Goal: Communication & Community: Ask a question

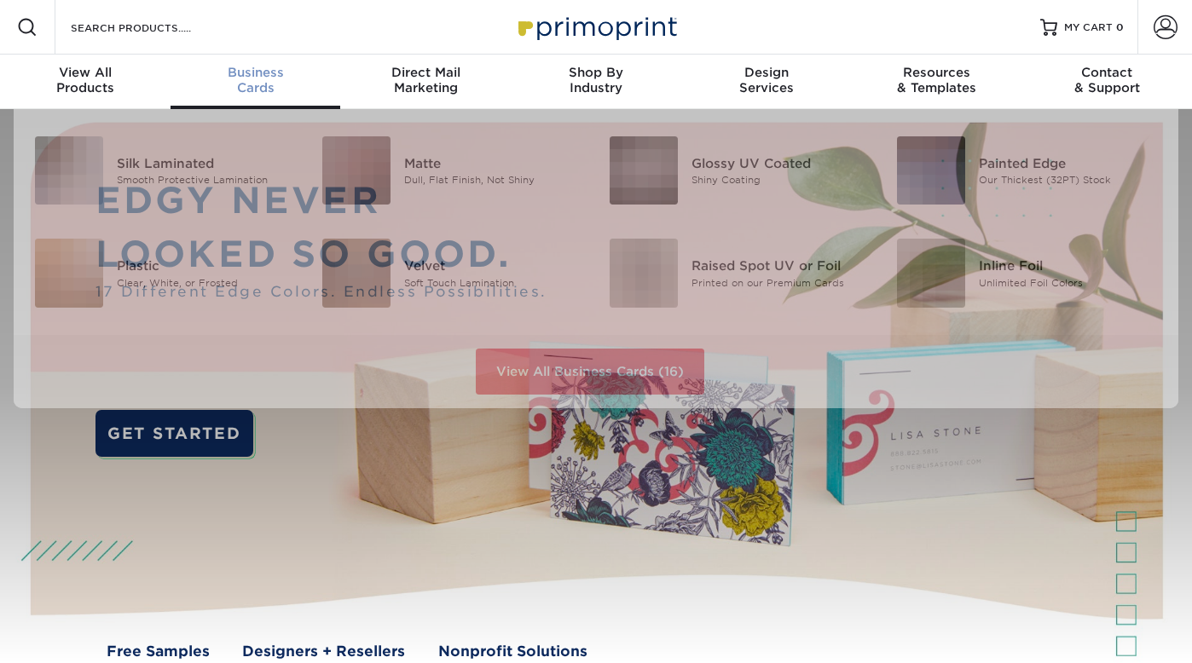
click at [252, 81] on div "Business Cards" at bounding box center [256, 80] width 171 height 31
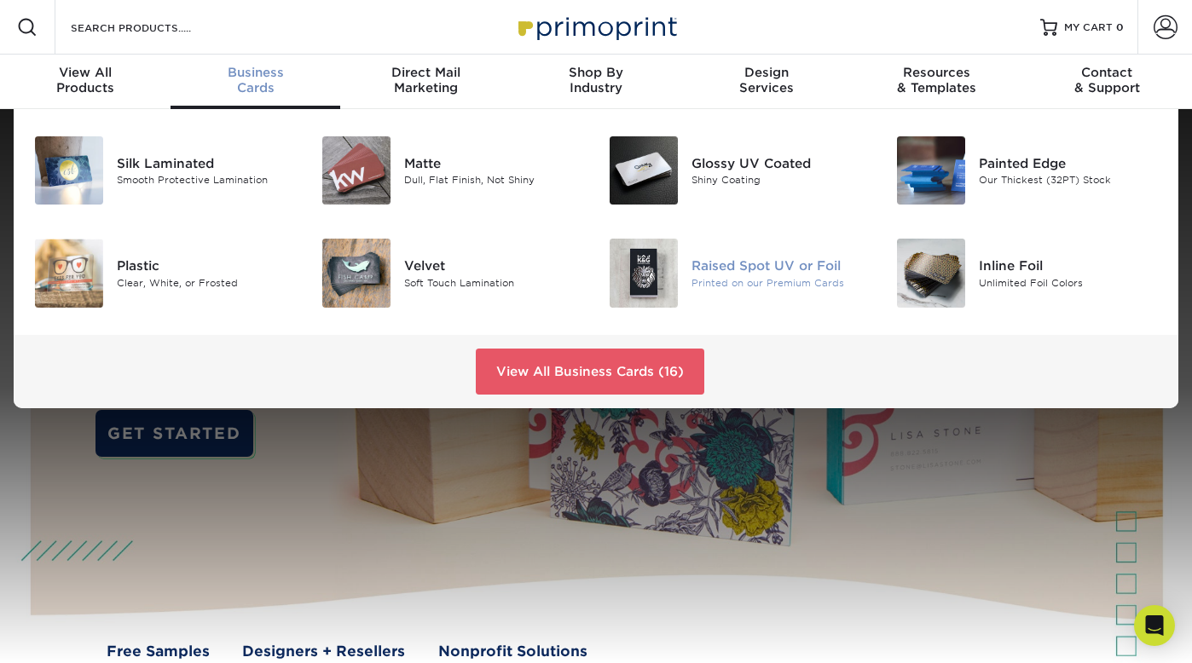
click at [661, 280] on img at bounding box center [644, 273] width 68 height 68
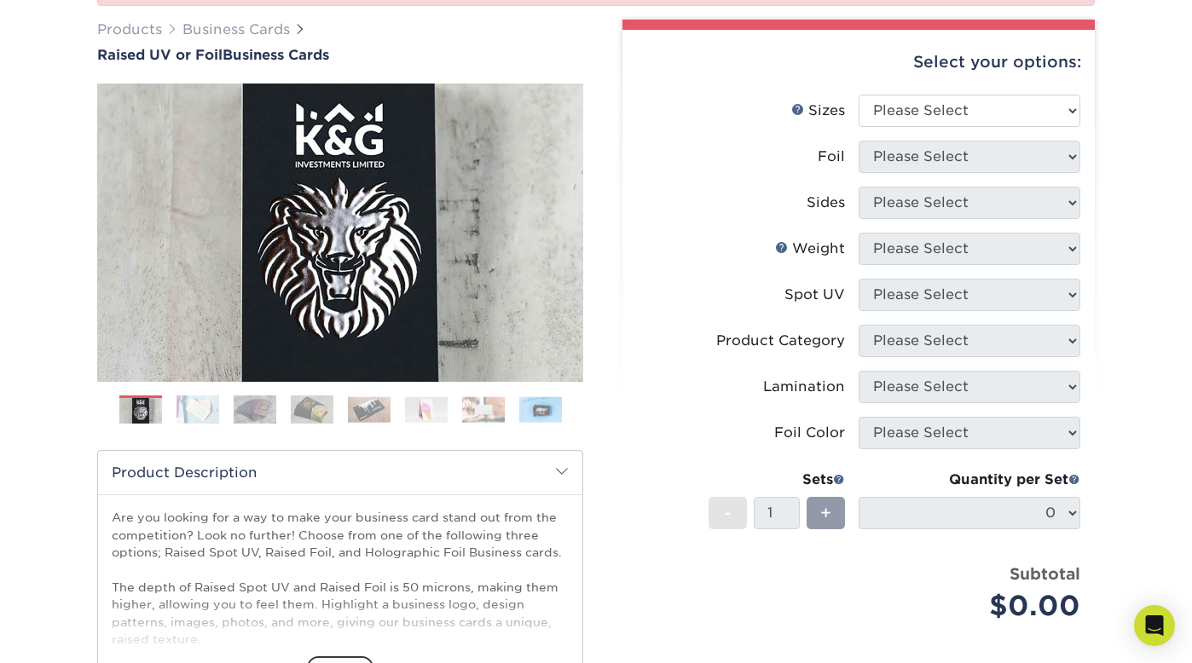
scroll to position [194, 0]
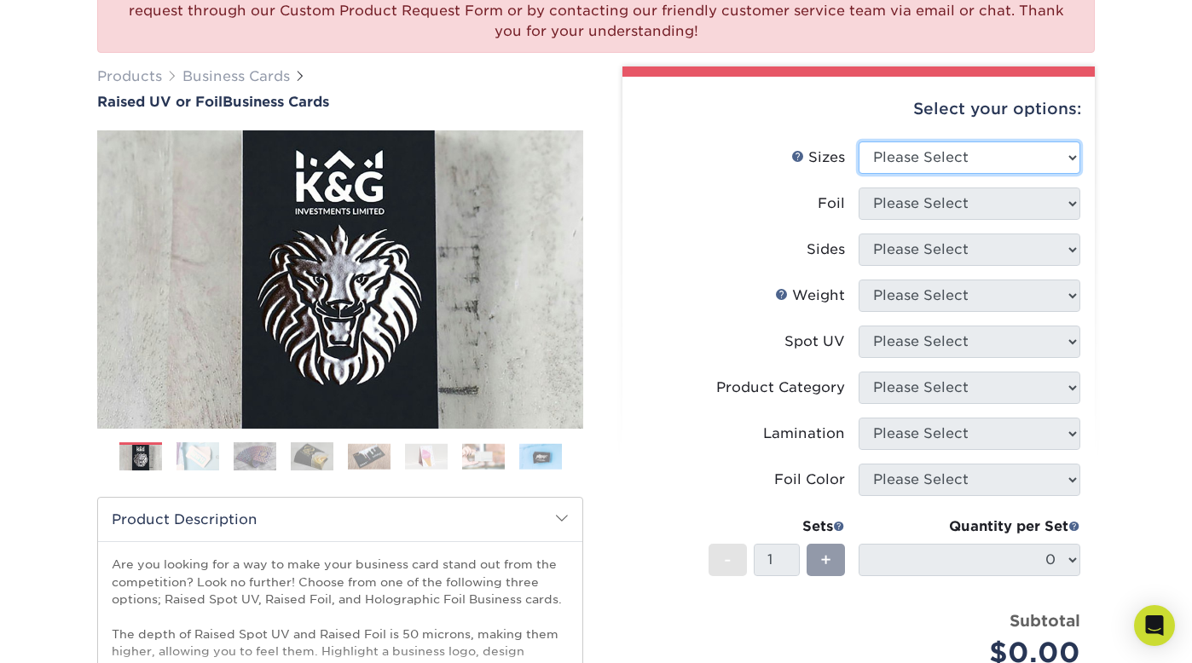
click at [1039, 158] on select "Please Select 2" x 3.5" - Standard" at bounding box center [970, 158] width 222 height 32
select select "2.00x3.50"
click at [859, 142] on select "Please Select 2" x 3.5" - Standard" at bounding box center [970, 158] width 222 height 32
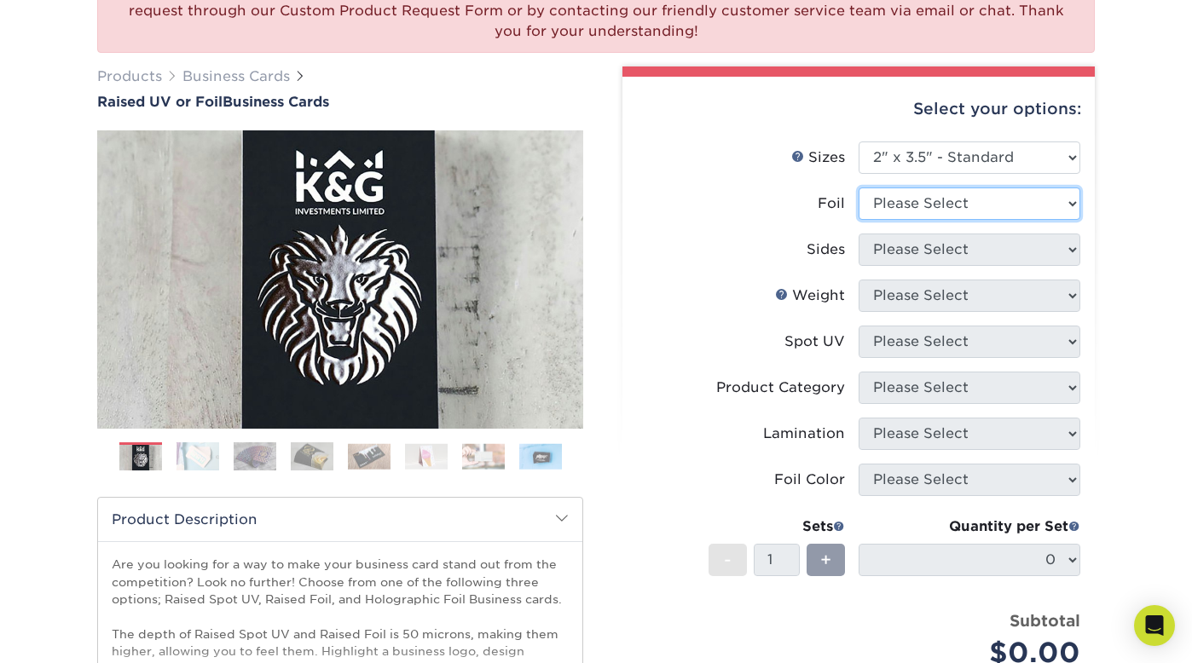
click at [1073, 205] on select "Please Select No Yes" at bounding box center [970, 204] width 222 height 32
select select "1"
click at [859, 188] on select "Please Select No Yes" at bounding box center [970, 204] width 222 height 32
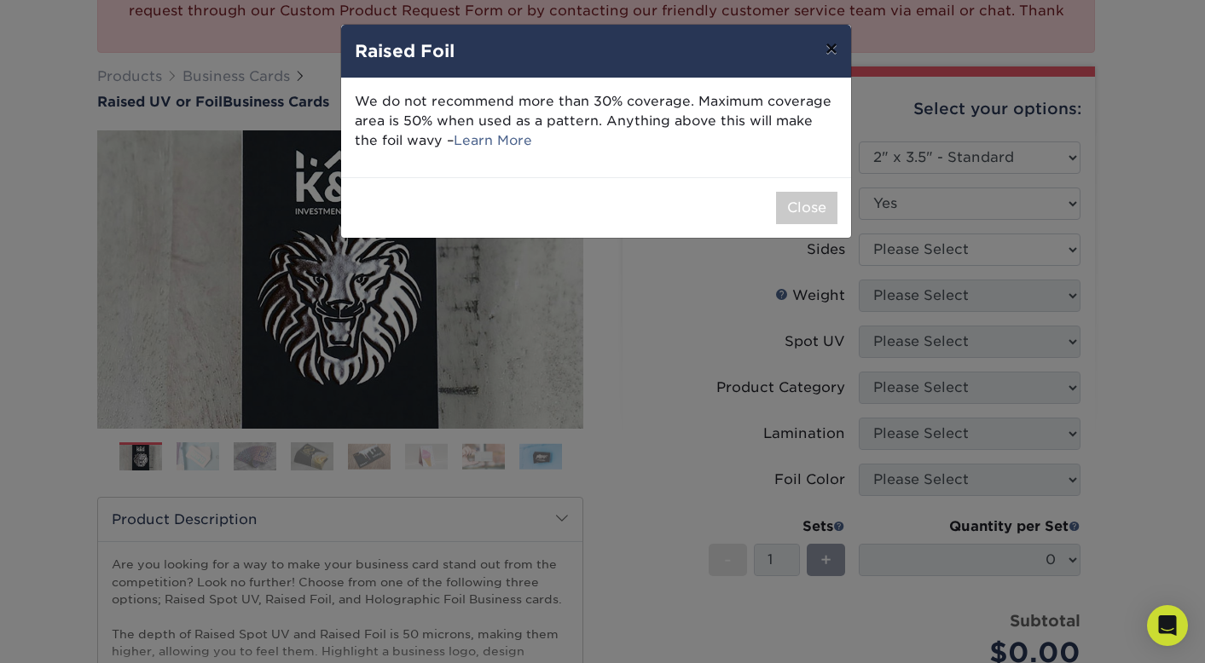
click at [830, 49] on button "×" at bounding box center [831, 49] width 39 height 48
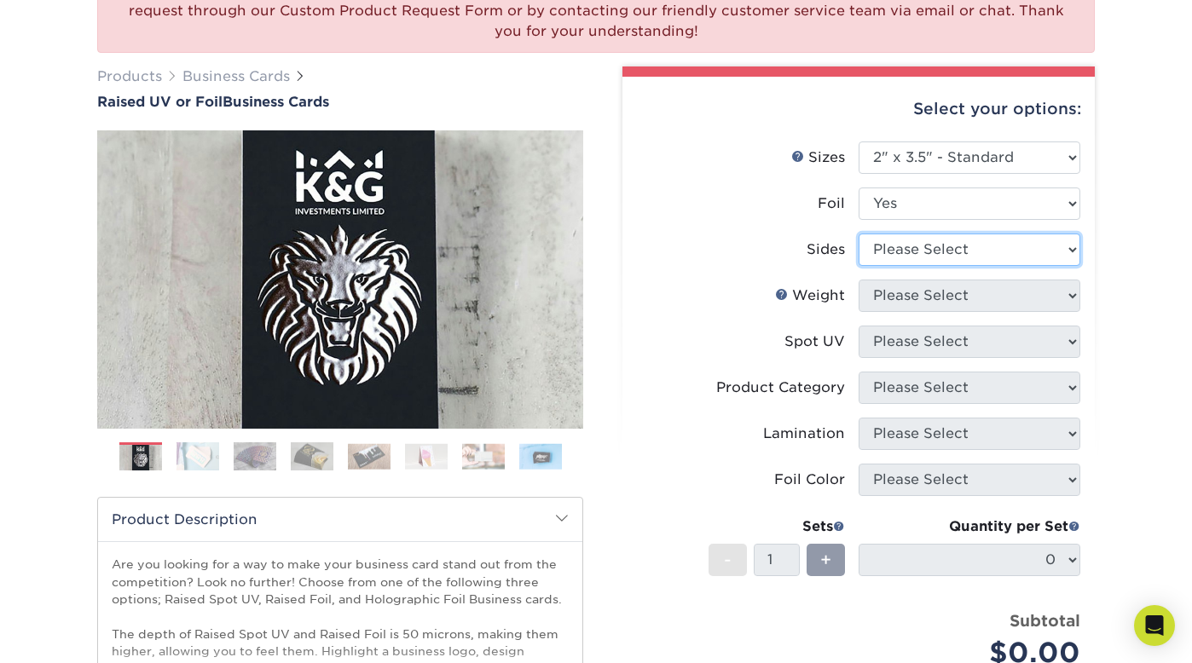
click at [1009, 246] on select "Please Select Print Both Sides - Foil Both Sides Print Both Sides - Foil Front …" at bounding box center [970, 250] width 222 height 32
select select "34527644-b4fd-4ffb-9092-1318eefcd9d9"
click at [859, 234] on select "Please Select Print Both Sides - Foil Both Sides Print Both Sides - Foil Front …" at bounding box center [970, 250] width 222 height 32
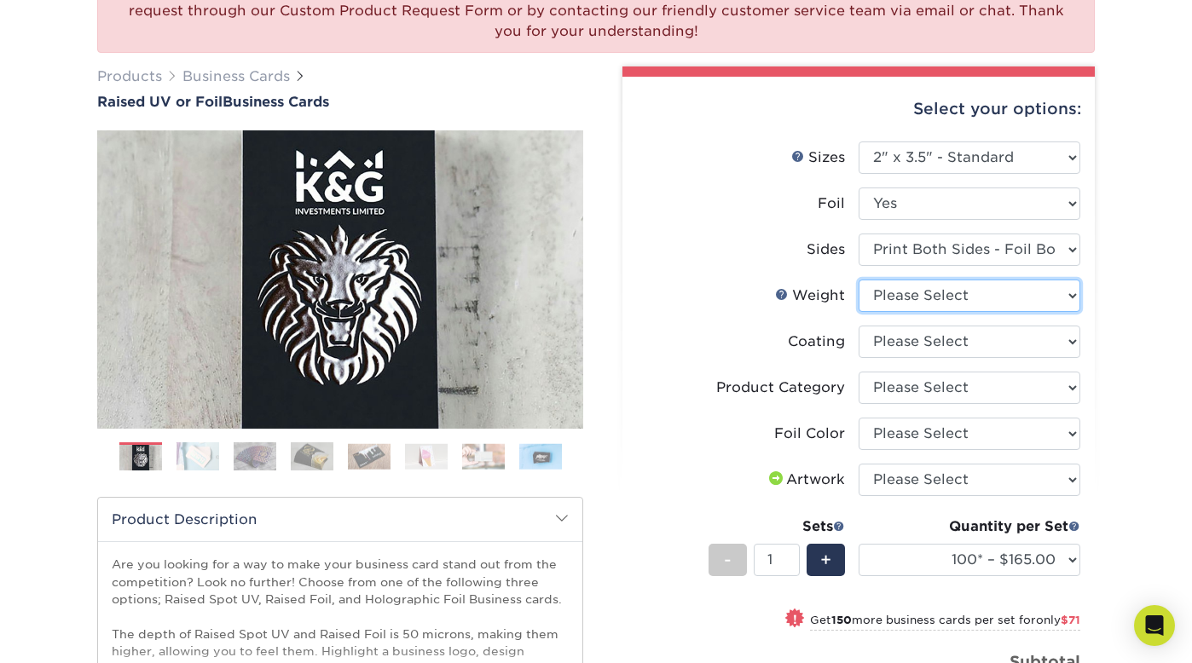
click at [1074, 298] on select "Please Select 16PT" at bounding box center [970, 296] width 222 height 32
select select "16PT"
click at [859, 280] on select "Please Select 16PT" at bounding box center [970, 296] width 222 height 32
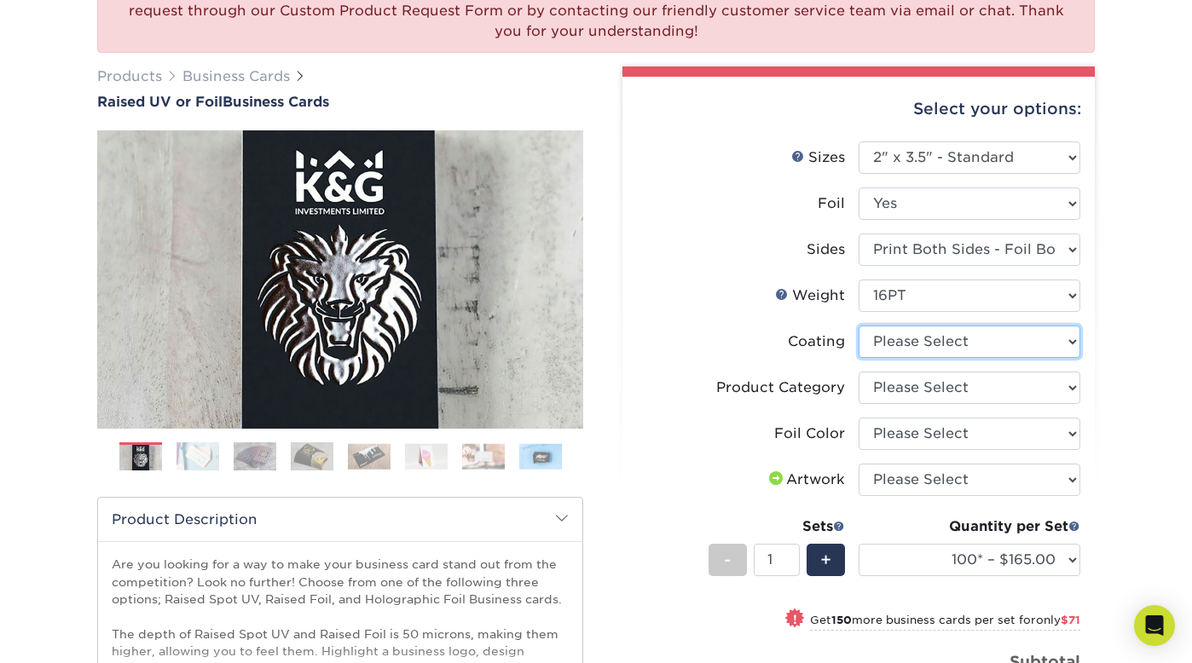
click at [1036, 341] on select at bounding box center [970, 342] width 222 height 32
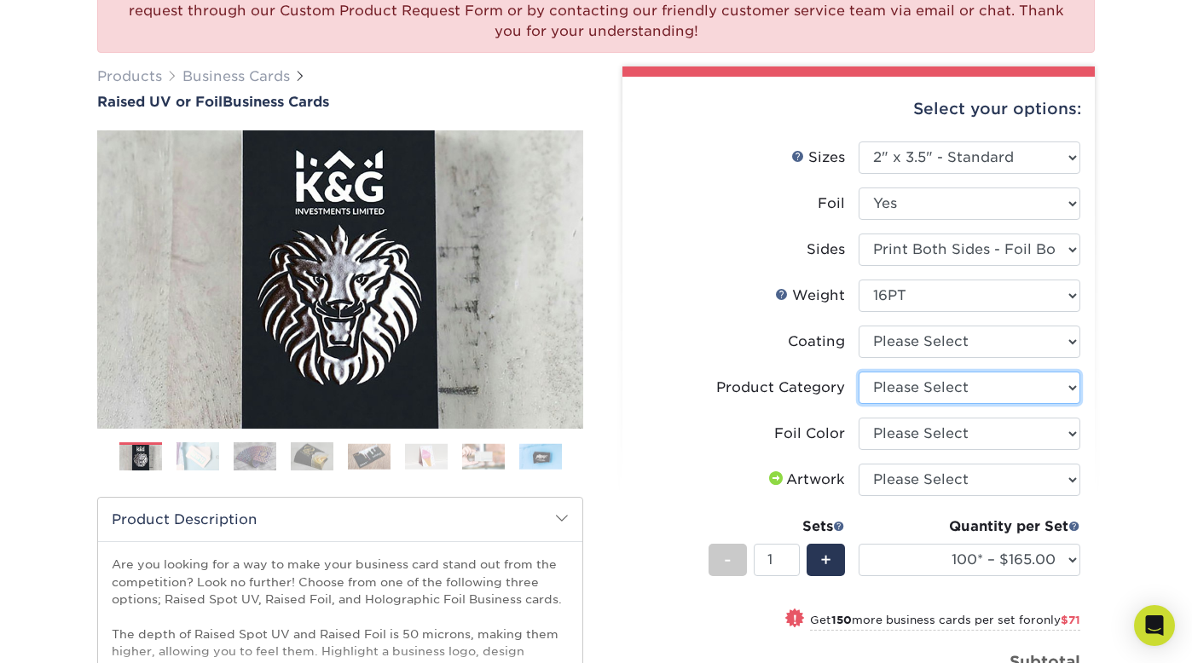
click at [1022, 388] on select "Please Select Business Cards" at bounding box center [970, 388] width 222 height 32
select select "3b5148f1-0588-4f88-a218-97bcfdce65c1"
click at [859, 372] on select "Please Select Business Cards" at bounding box center [970, 388] width 222 height 32
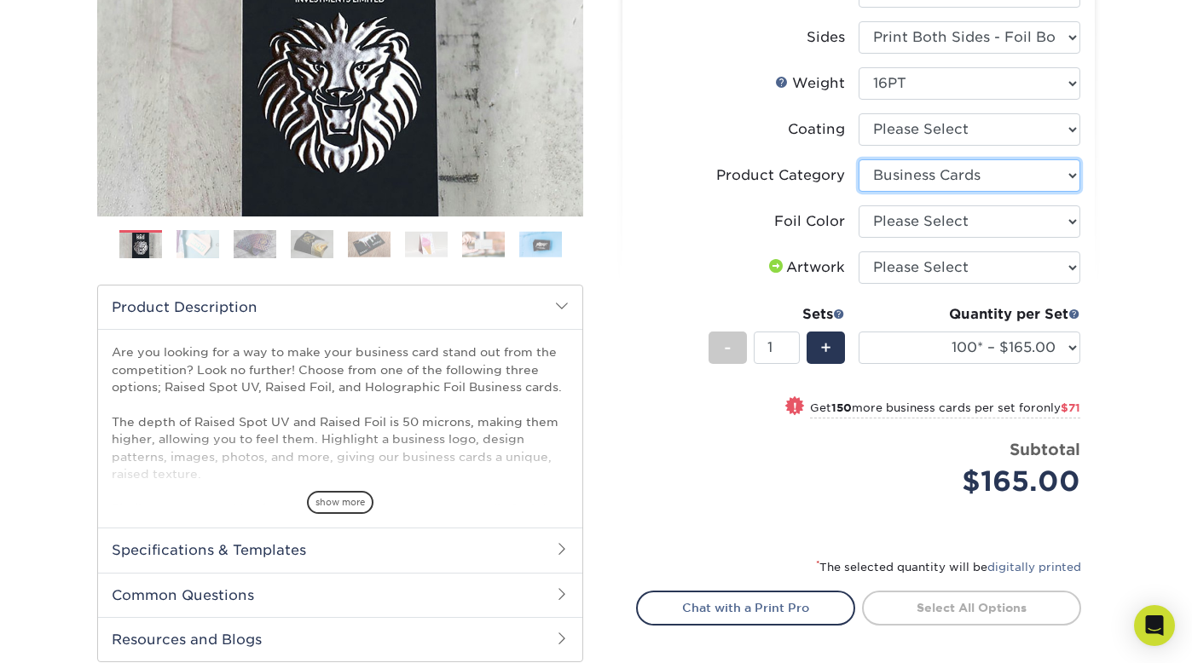
scroll to position [408, 0]
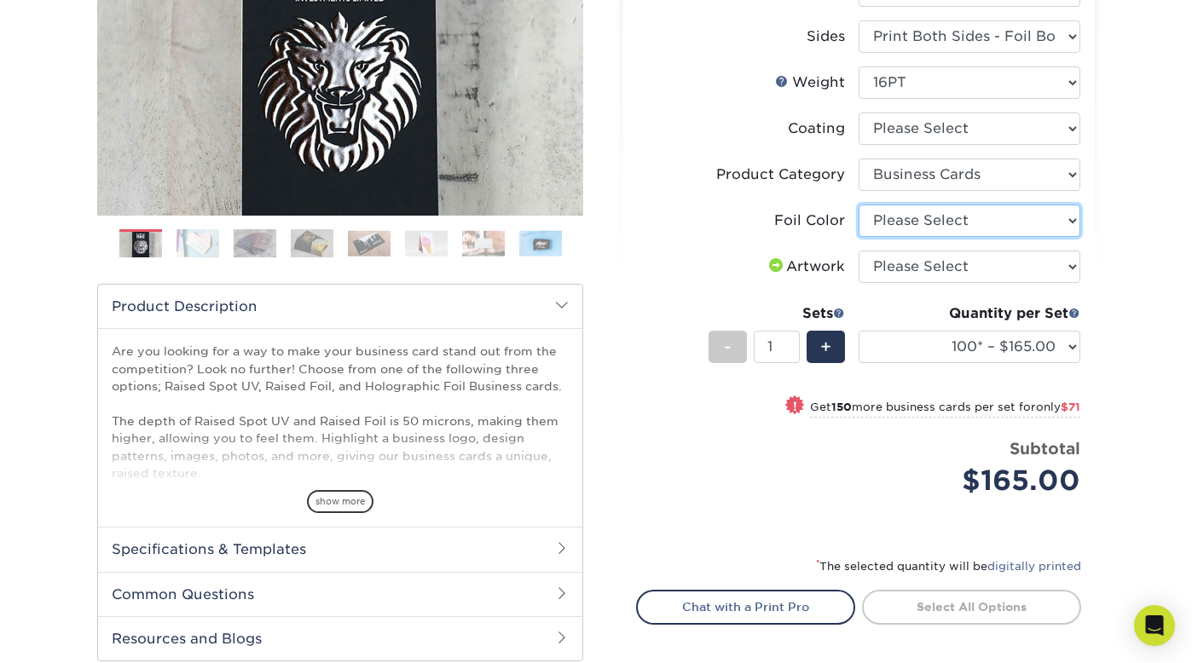
click at [1008, 223] on select "Please Select Silver Foil Gold Foil Holographic Foil" at bounding box center [970, 221] width 222 height 32
select select "acffa4a5-22f9-4585-ba3f-0adaa54b8c85"
click at [859, 205] on select "Please Select Silver Foil Gold Foil Holographic Foil" at bounding box center [970, 221] width 222 height 32
click at [989, 267] on select "Please Select I will upload files I need a design - $100" at bounding box center [970, 267] width 222 height 32
select select "upload"
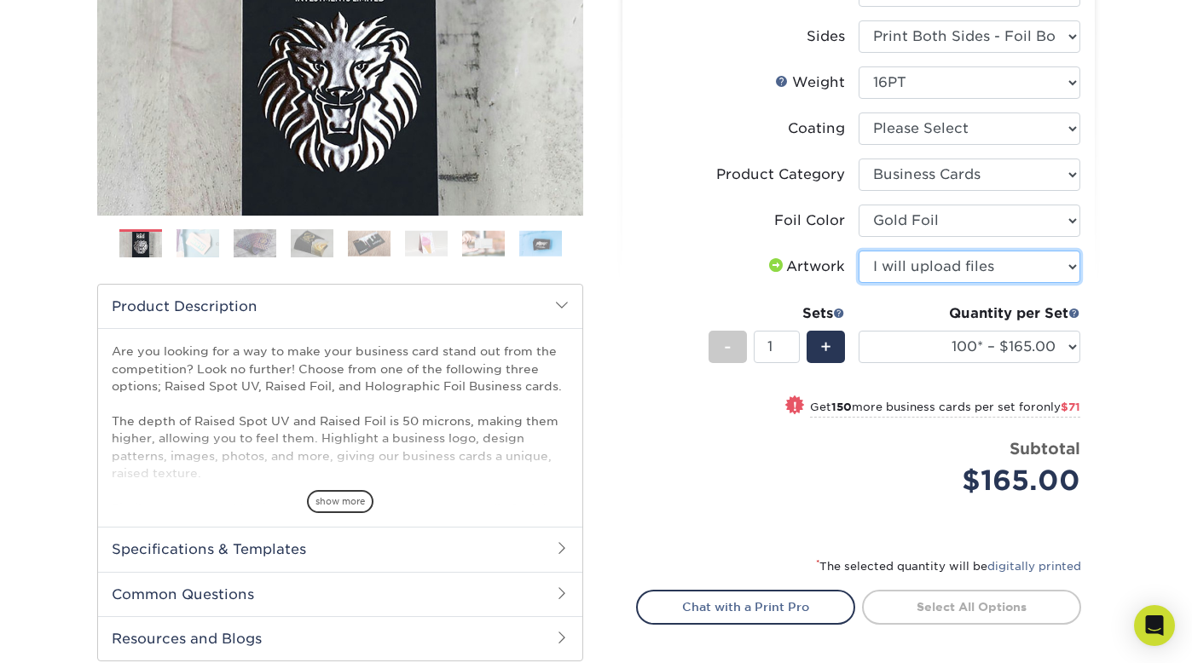
click at [859, 251] on select "Please Select I will upload files I need a design - $100" at bounding box center [970, 267] width 222 height 32
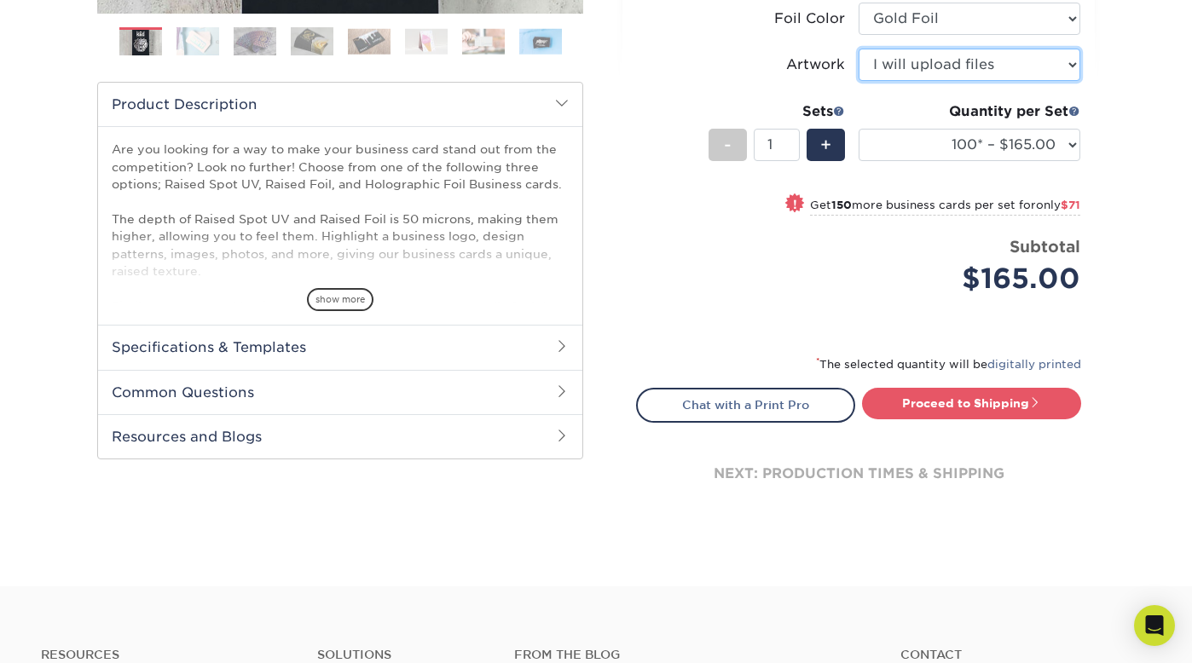
scroll to position [595, 0]
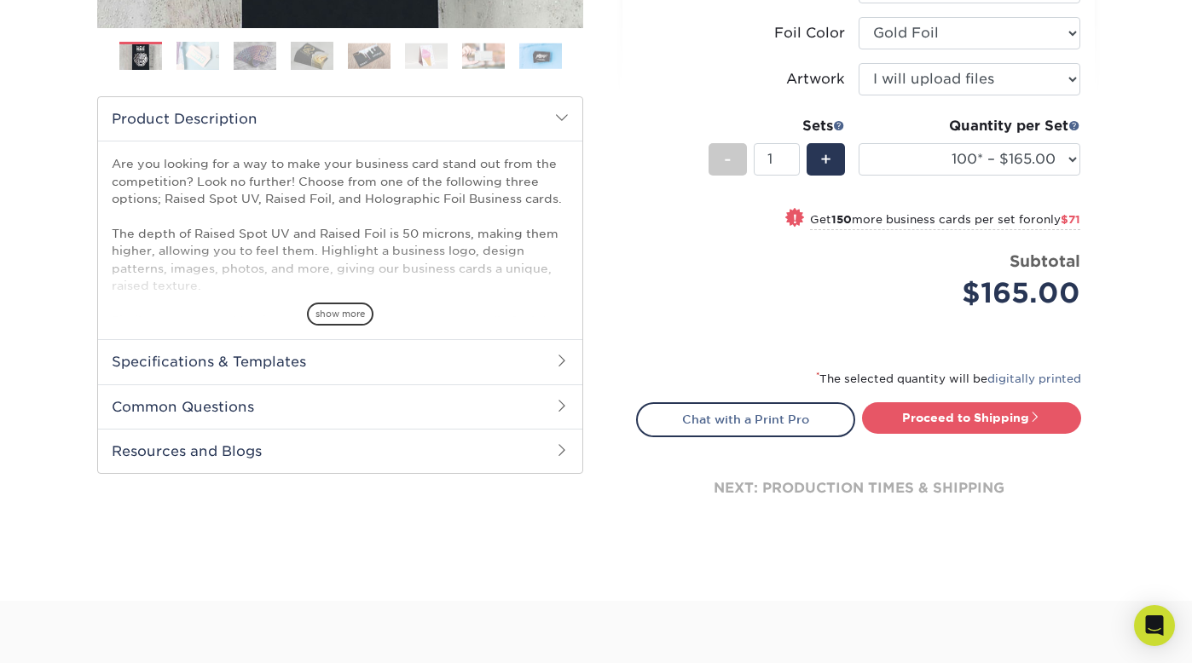
click at [453, 362] on h2 "Specifications & Templates" at bounding box center [340, 361] width 484 height 44
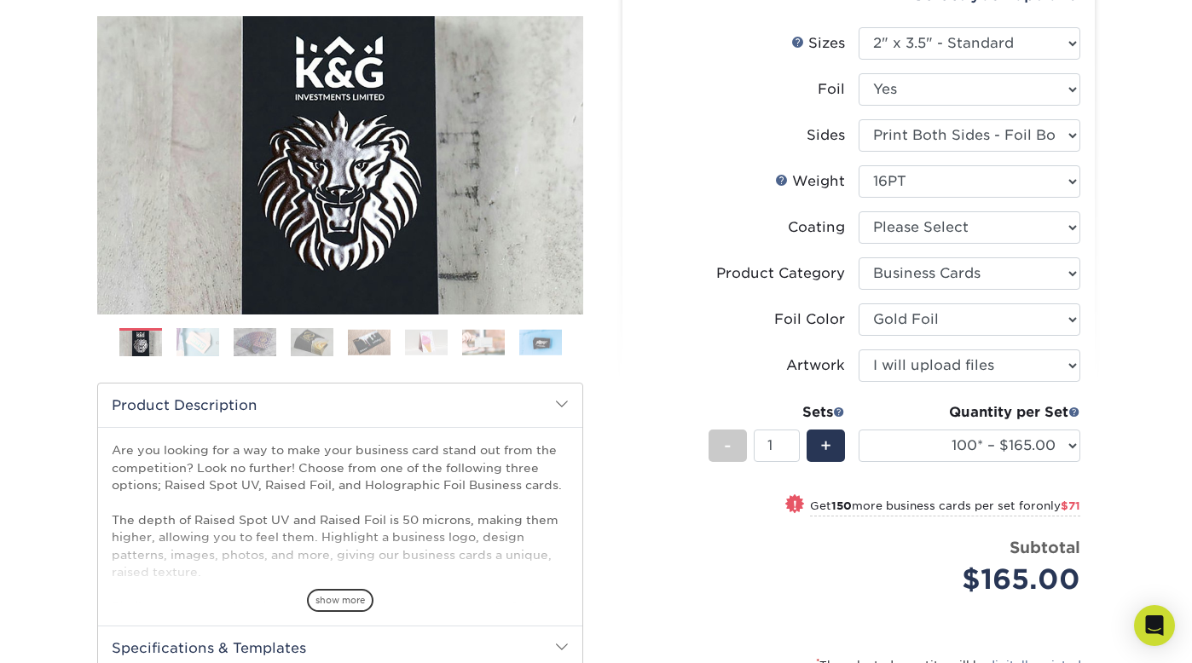
scroll to position [253, 0]
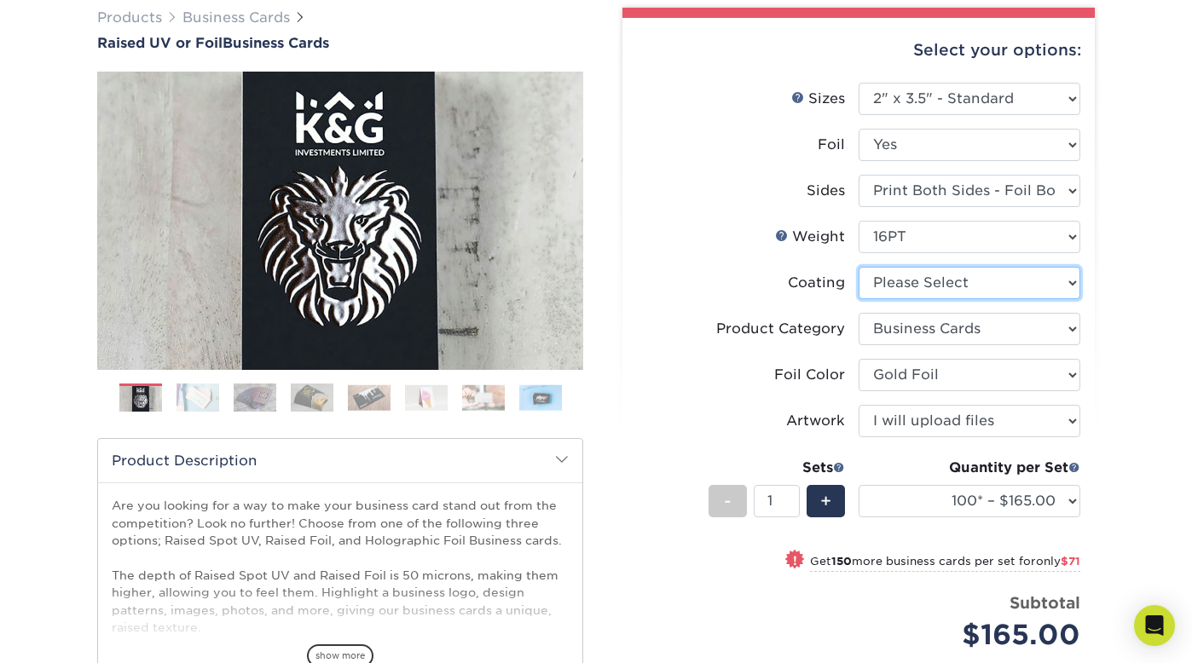
click at [918, 281] on select at bounding box center [970, 283] width 222 height 32
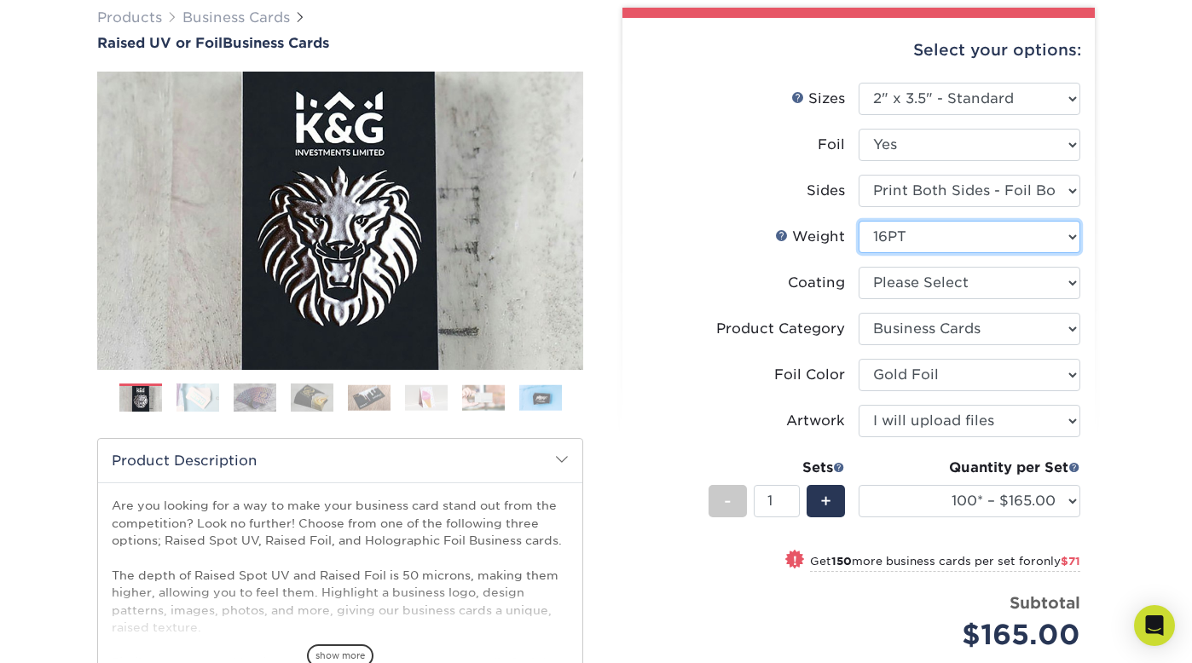
click at [952, 235] on select "Please Select 16PT" at bounding box center [970, 237] width 222 height 32
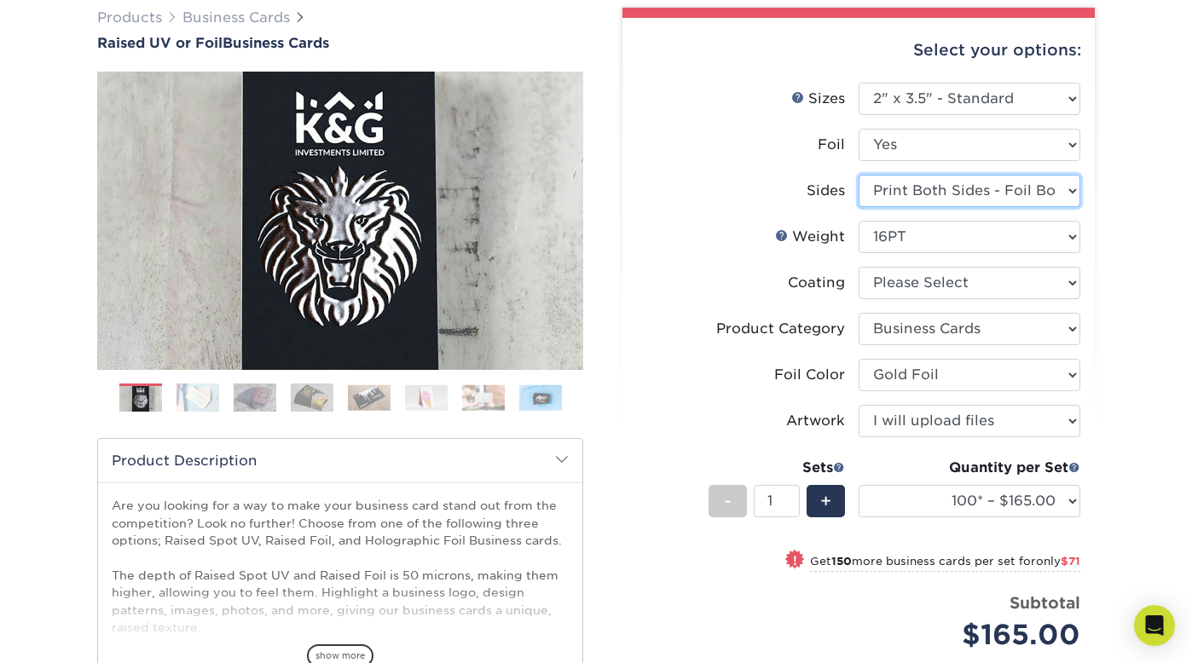
click at [1040, 191] on select "Please Select Print Both Sides - Foil Both Sides Print Both Sides - Foil Front …" at bounding box center [970, 191] width 222 height 32
select select "e9e9dfb3-fba1-4d60-972c-fd9ca5904d33"
click at [859, 175] on select "Please Select Print Both Sides - Foil Both Sides Print Both Sides - Foil Front …" at bounding box center [970, 191] width 222 height 32
select select "-1"
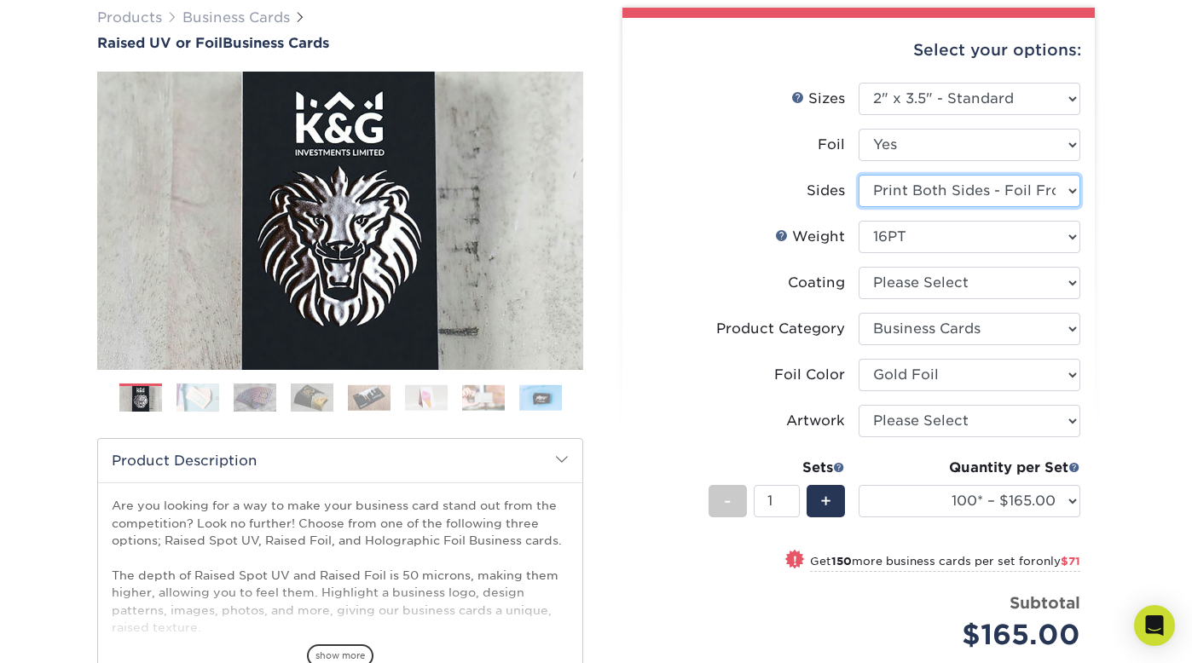
select select "-1"
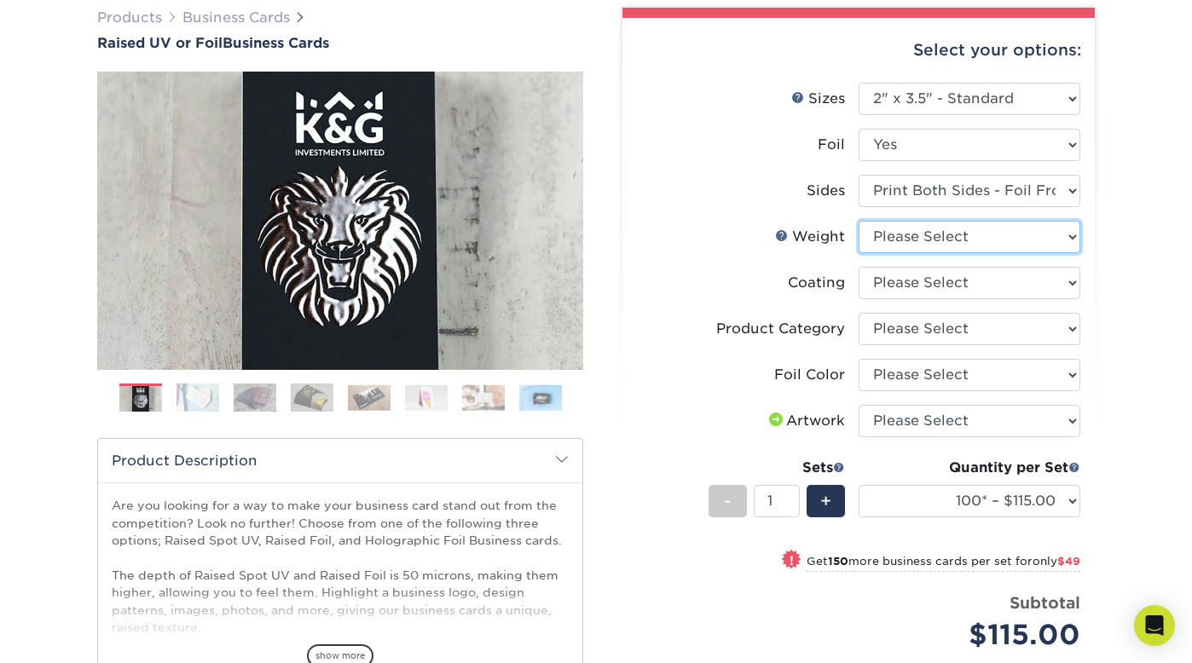
click at [1045, 241] on select "Please Select 16PT" at bounding box center [970, 237] width 222 height 32
select select "16PT"
click at [859, 221] on select "Please Select 16PT" at bounding box center [970, 237] width 222 height 32
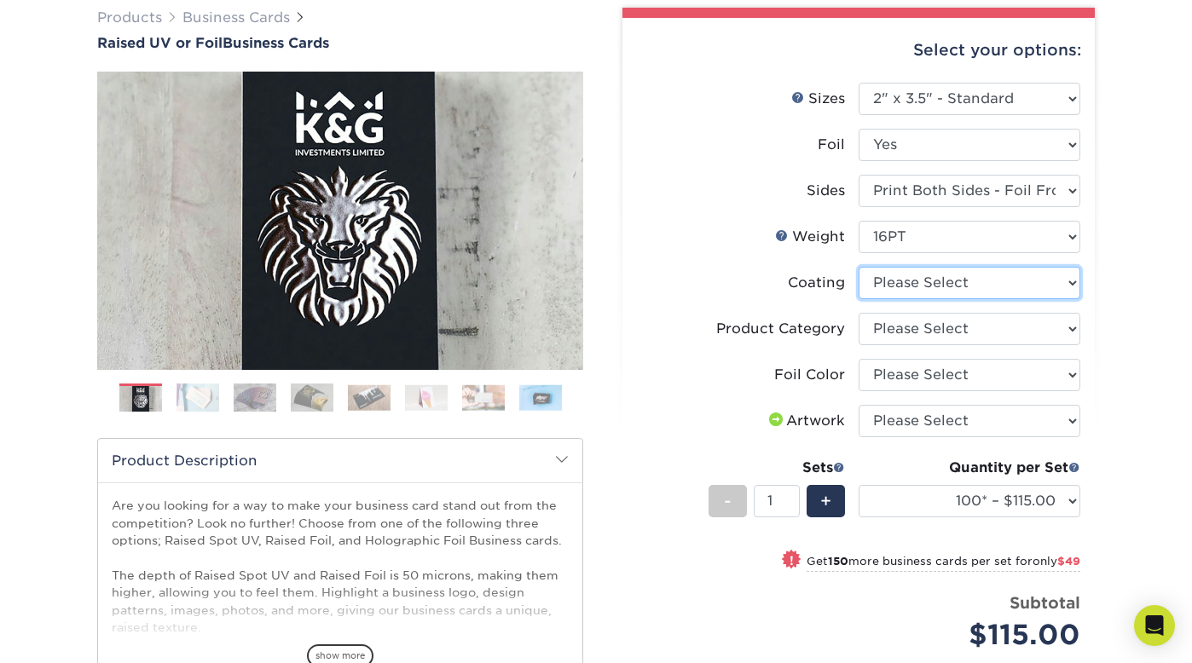
click at [1044, 277] on select at bounding box center [970, 283] width 222 height 32
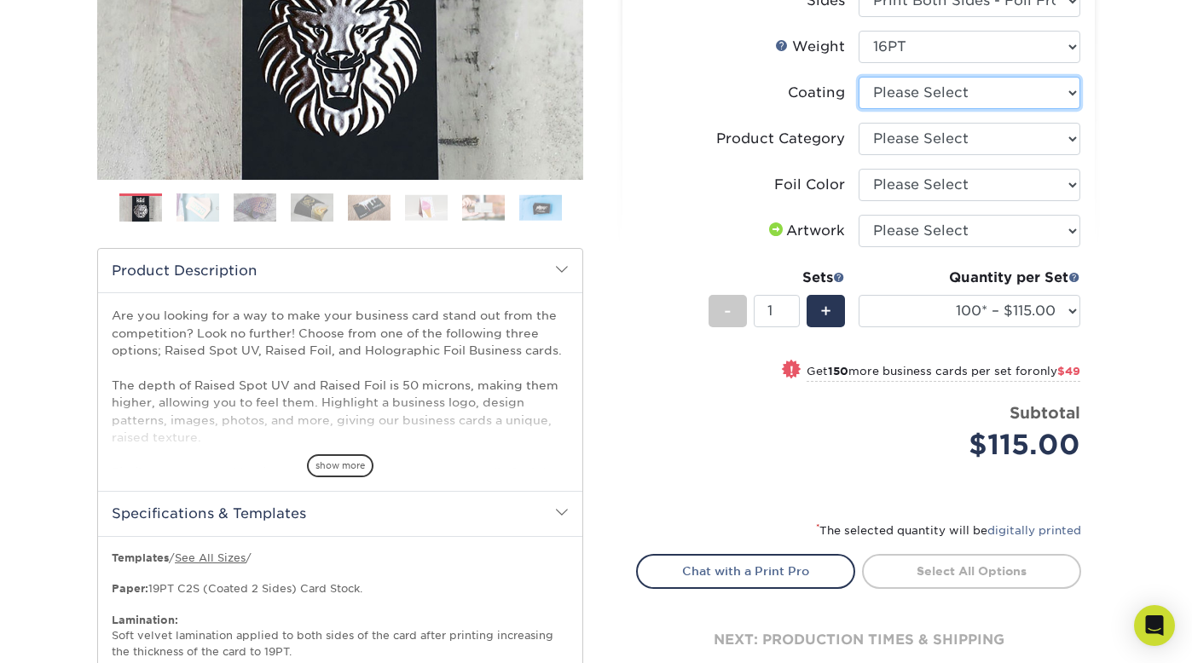
scroll to position [481, 0]
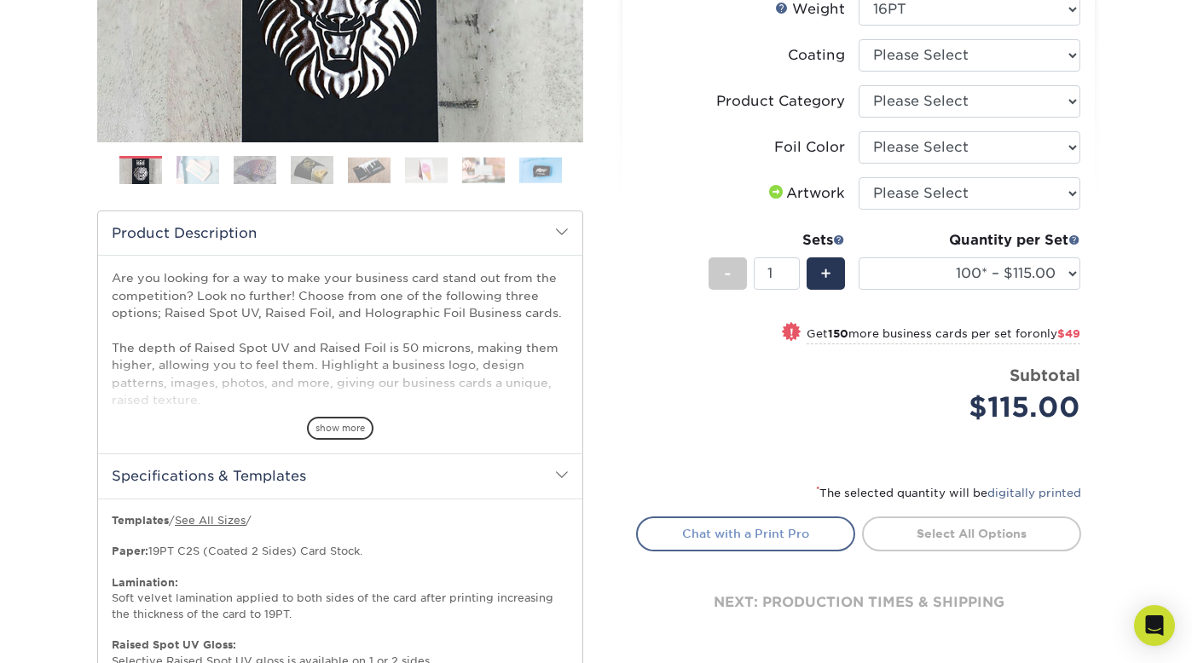
click at [780, 532] on link "Chat with a Print Pro" at bounding box center [745, 534] width 219 height 34
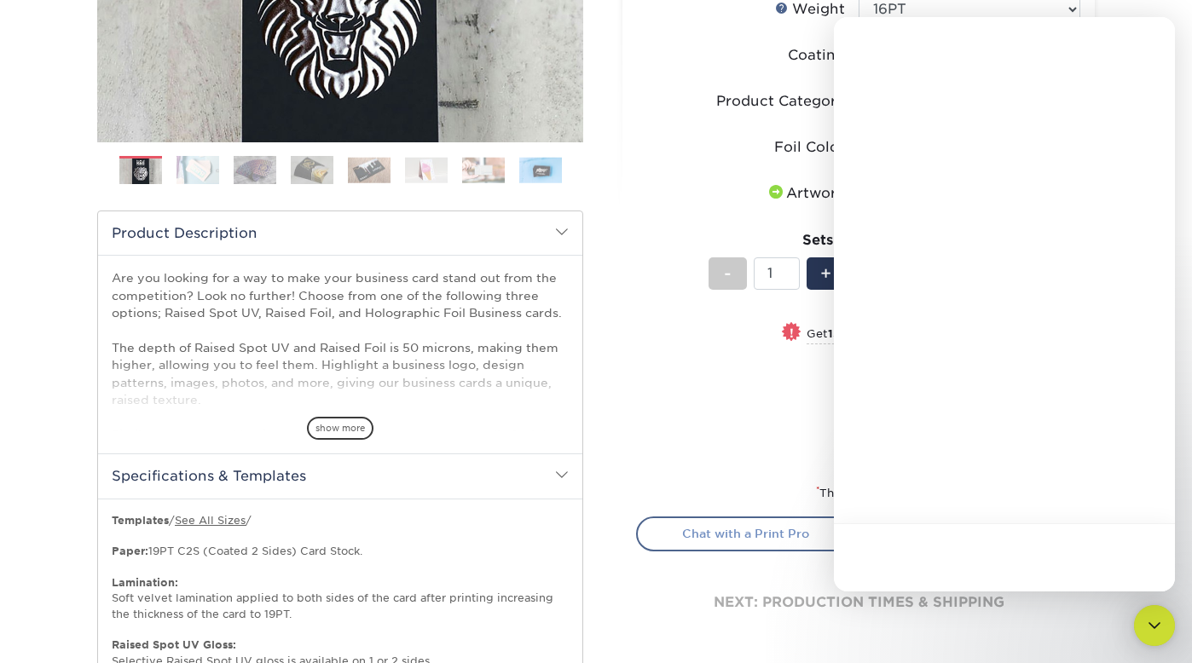
scroll to position [0, 0]
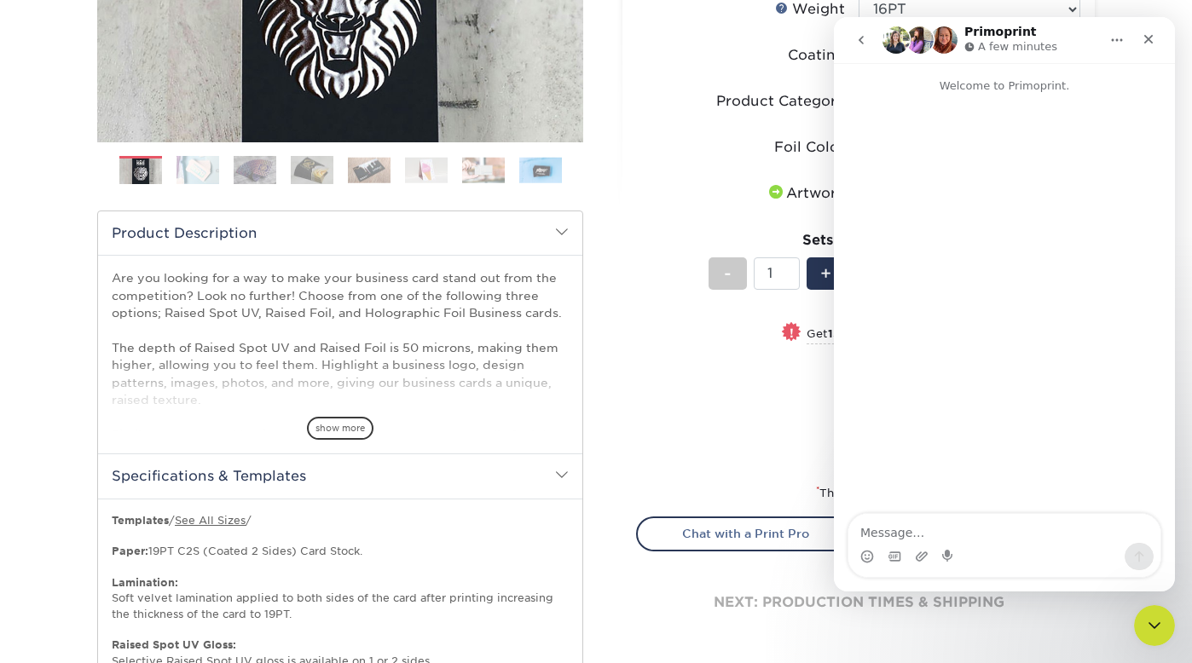
click at [933, 530] on textarea "Message…" at bounding box center [1004, 528] width 312 height 29
click at [908, 533] on textarea "Message…" at bounding box center [1004, 528] width 312 height 29
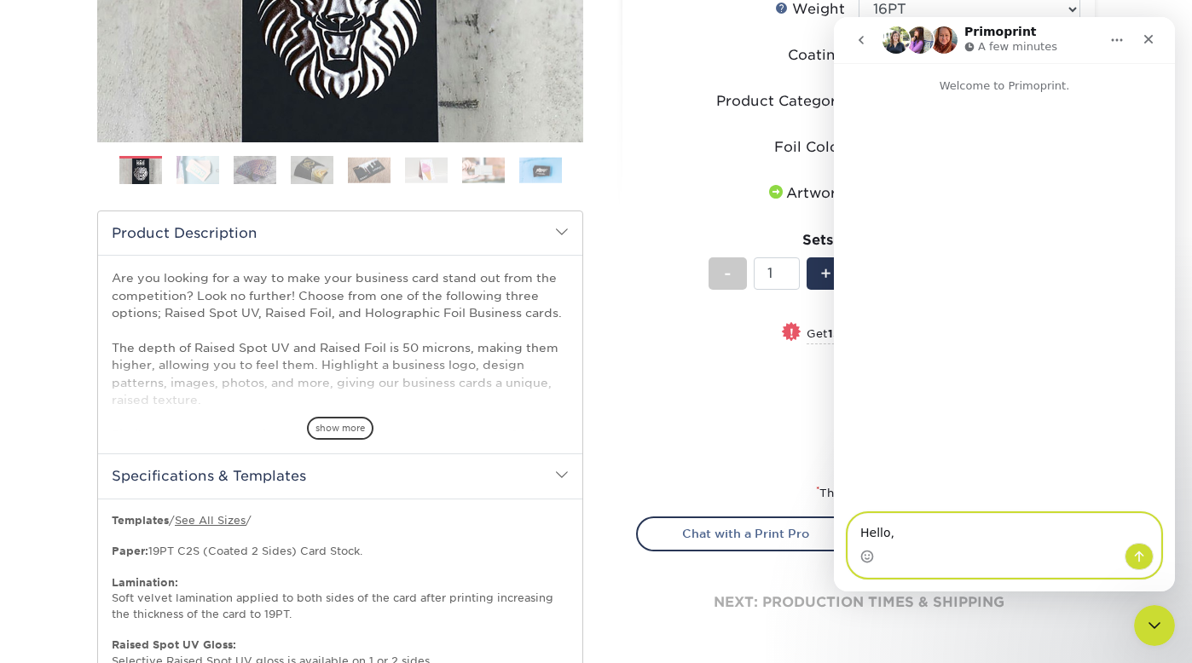
type textarea "Hello, O"
type textarea "m"
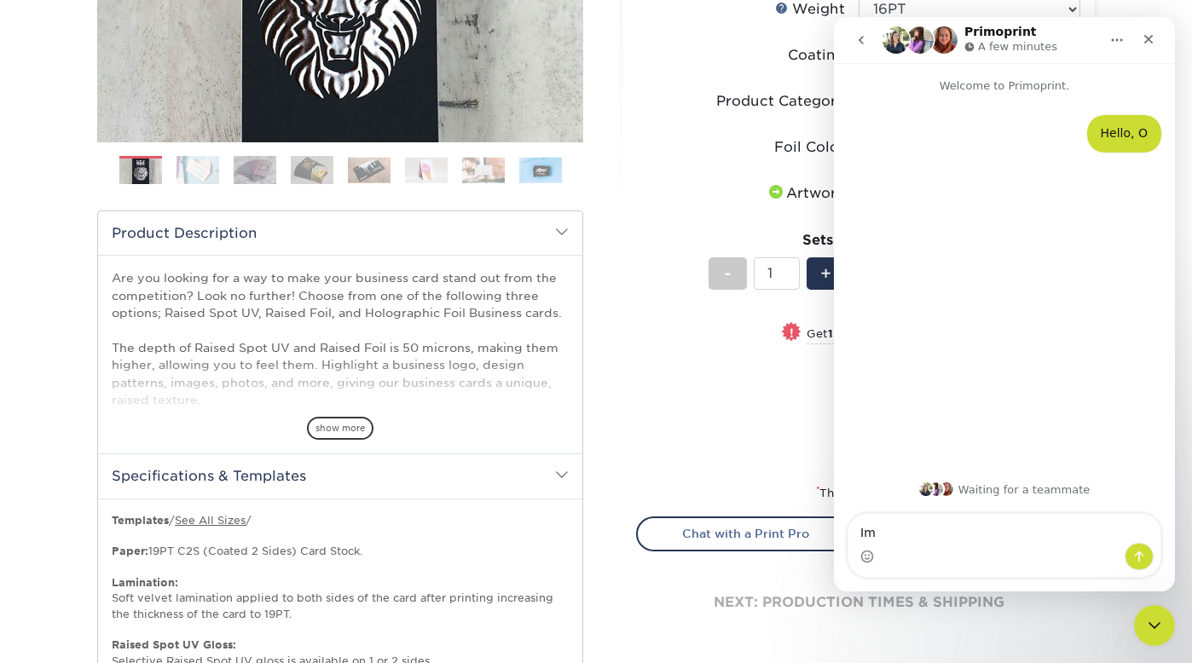
type textarea "I"
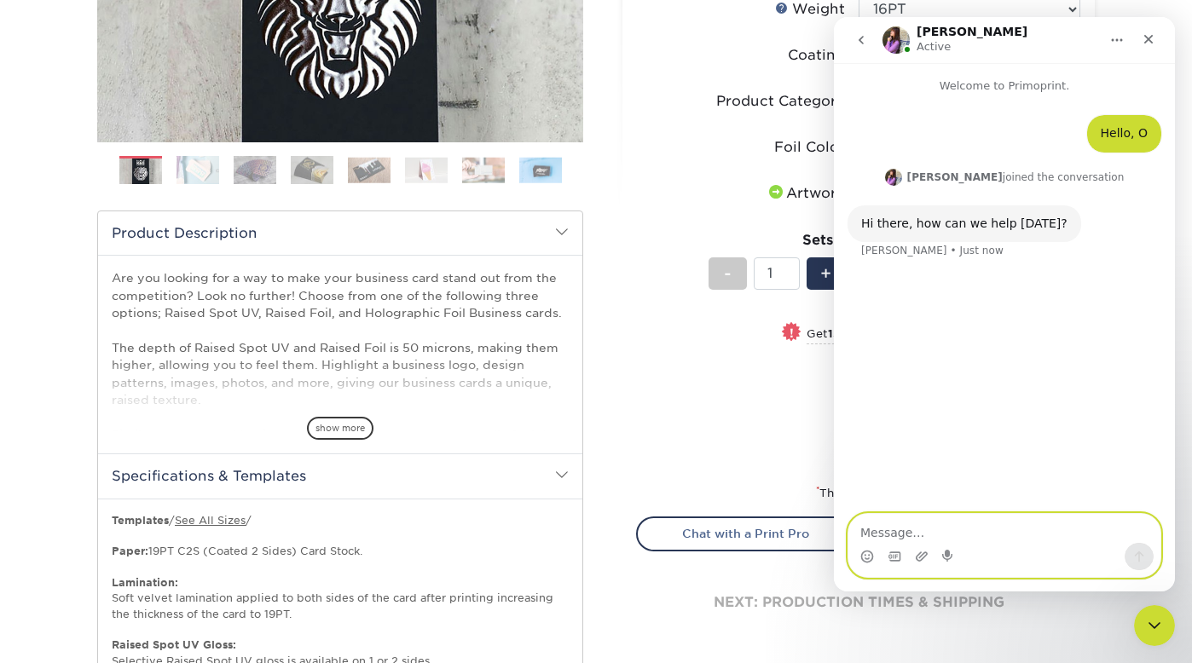
click at [878, 530] on textarea "Message…" at bounding box center [1004, 528] width 312 height 29
paste textarea "Hi, I need Raised Foil Business Cards with gold raised foil on the front only. …"
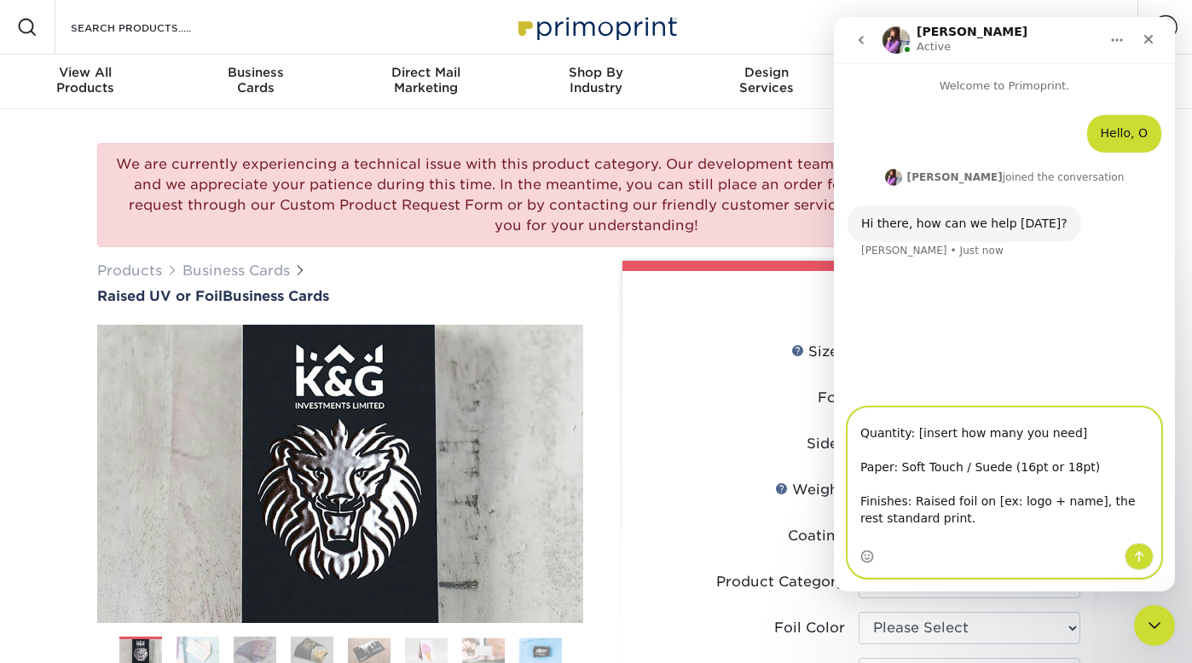
scroll to position [47, 0]
drag, startPoint x: 1064, startPoint y: 432, endPoint x: 919, endPoint y: 430, distance: 145.0
click at [919, 430] on textarea "Hi, I need Raised Foil Business Cards with gold raised foil on the front only. …" at bounding box center [1004, 475] width 312 height 135
click at [917, 433] on textarea "Hi, I need Raised Foil Business Cards with gold raised foil on the front only. …" at bounding box center [1004, 475] width 312 height 135
click at [957, 431] on textarea "Hi, I need Raised Foil Business Cards with gold raised foil on the front only. …" at bounding box center [1004, 475] width 312 height 135
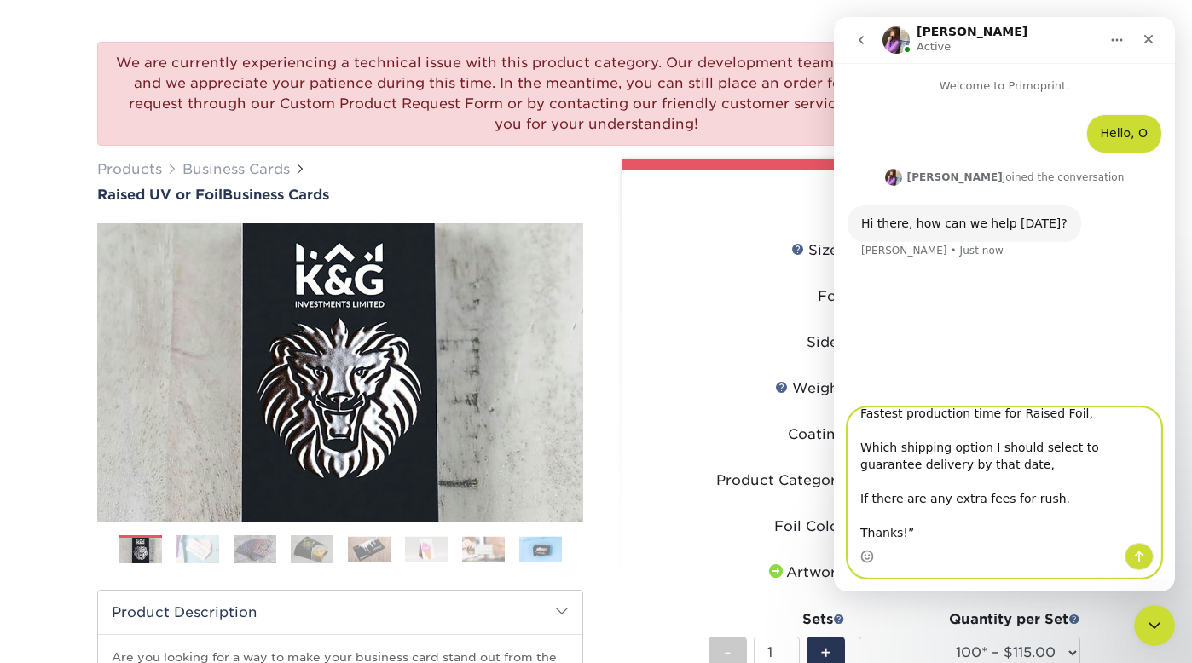
scroll to position [125, 0]
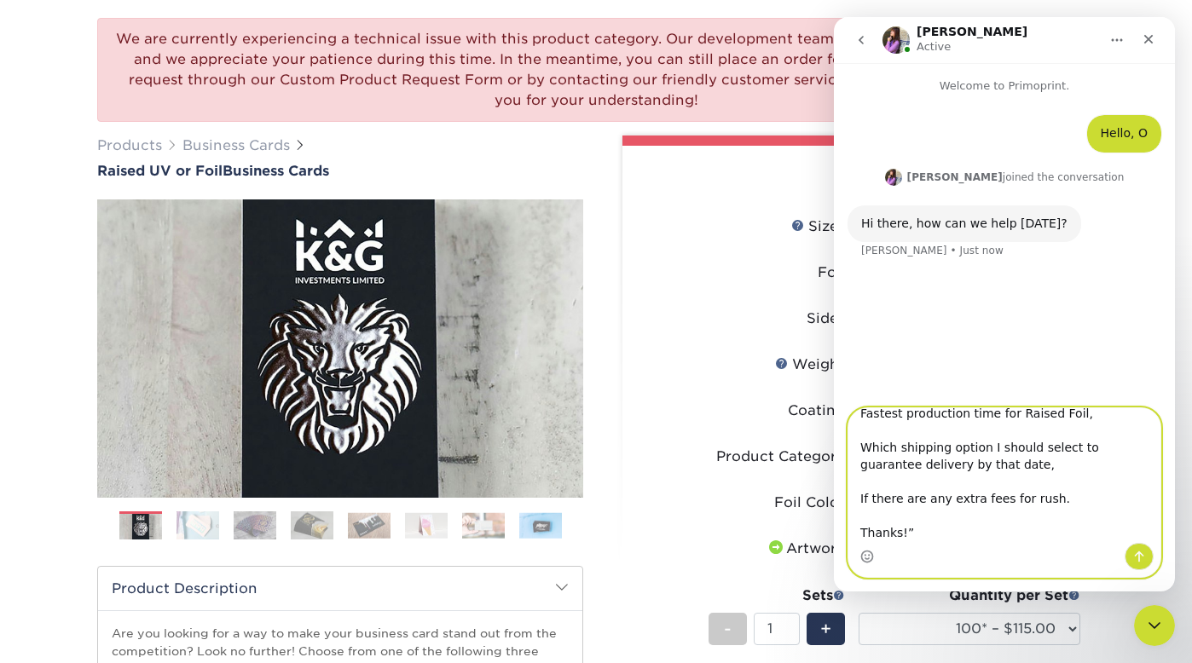
type textarea "Hi, I need Raised Foil Business Cards with gold raised foil on the front only. …"
click at [1138, 558] on icon "Send a message…" at bounding box center [1139, 557] width 9 height 11
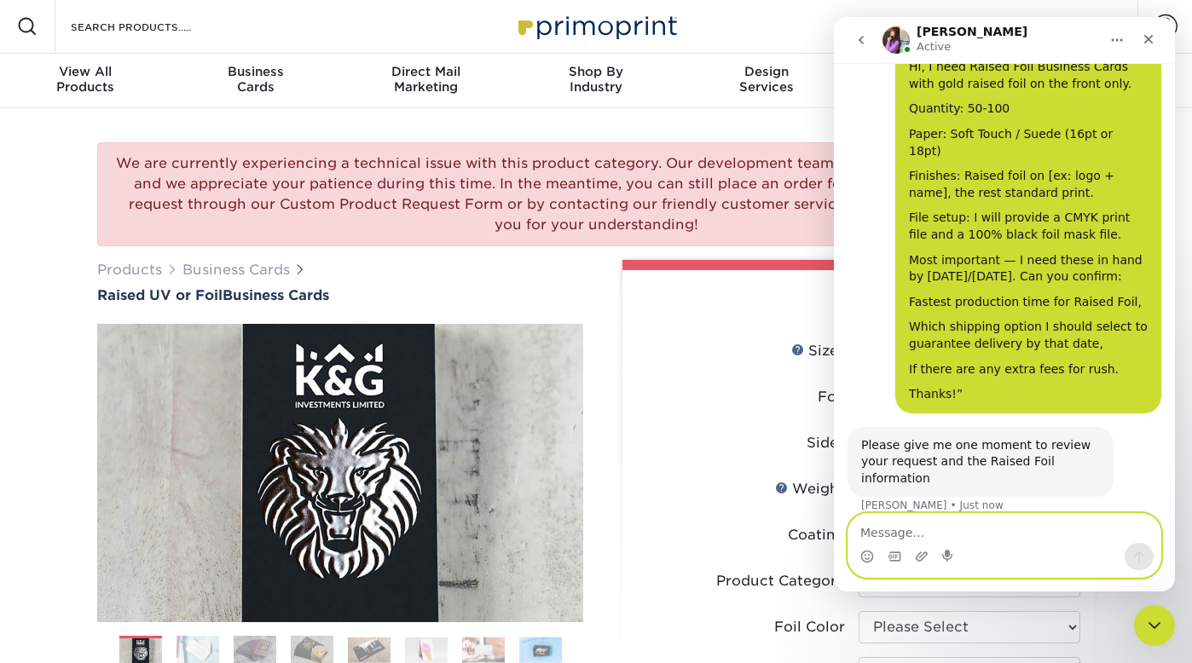
scroll to position [210, 0]
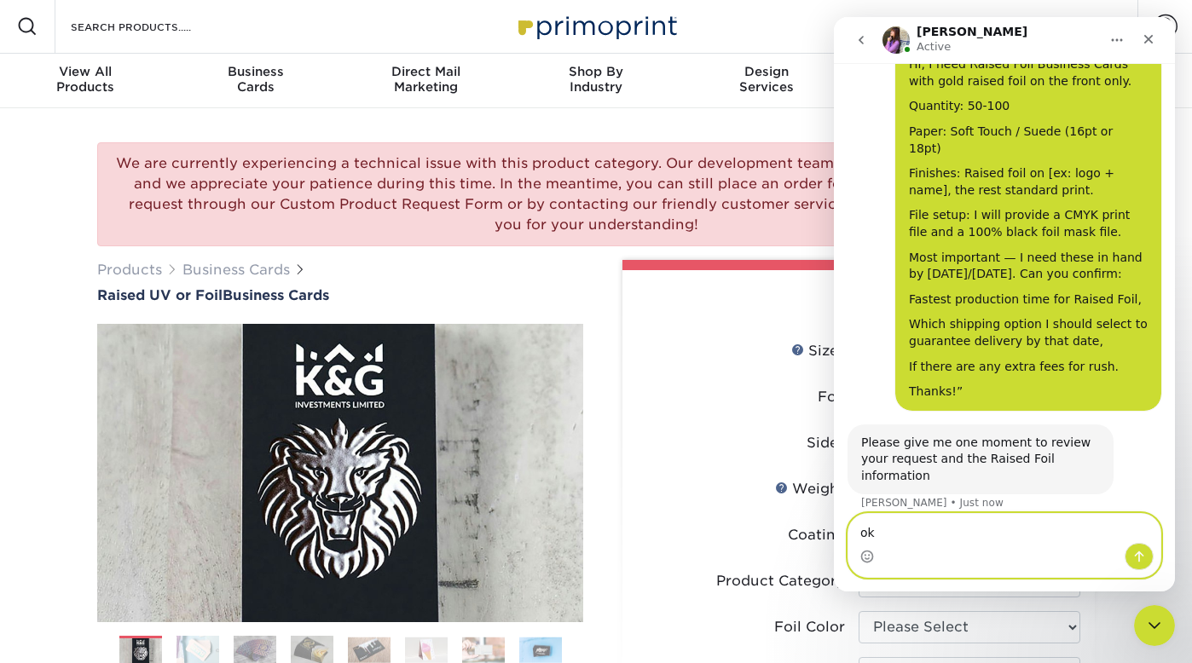
type textarea "ok"
click at [1135, 559] on icon "Send a message…" at bounding box center [1139, 557] width 14 height 14
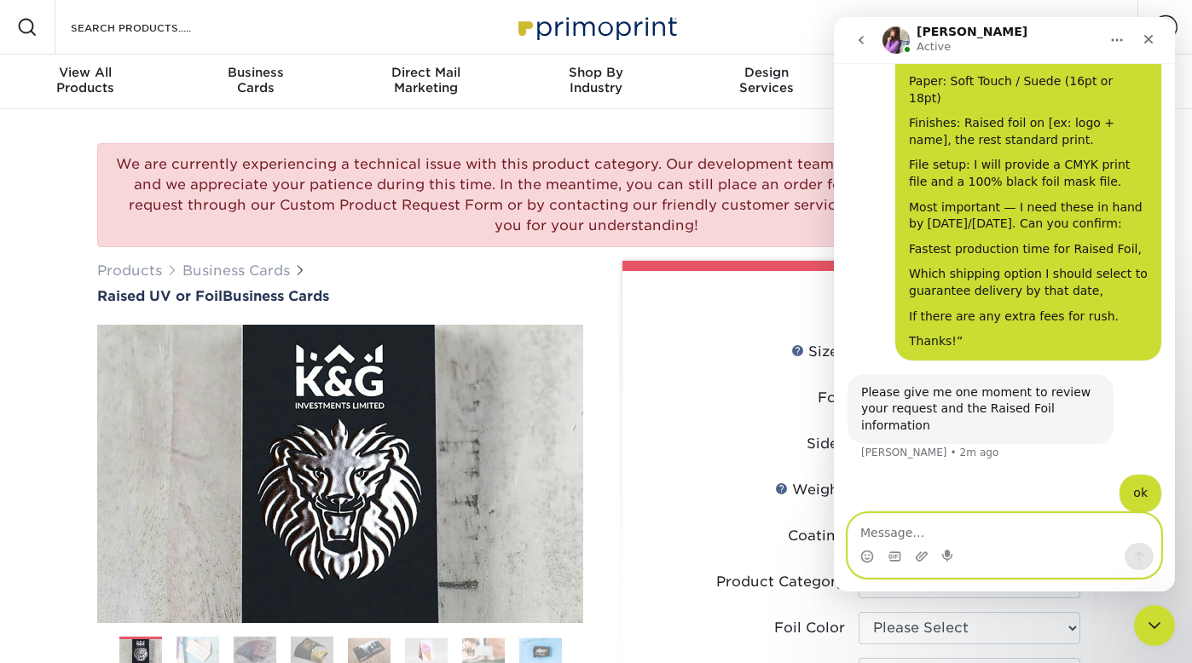
scroll to position [326, 0]
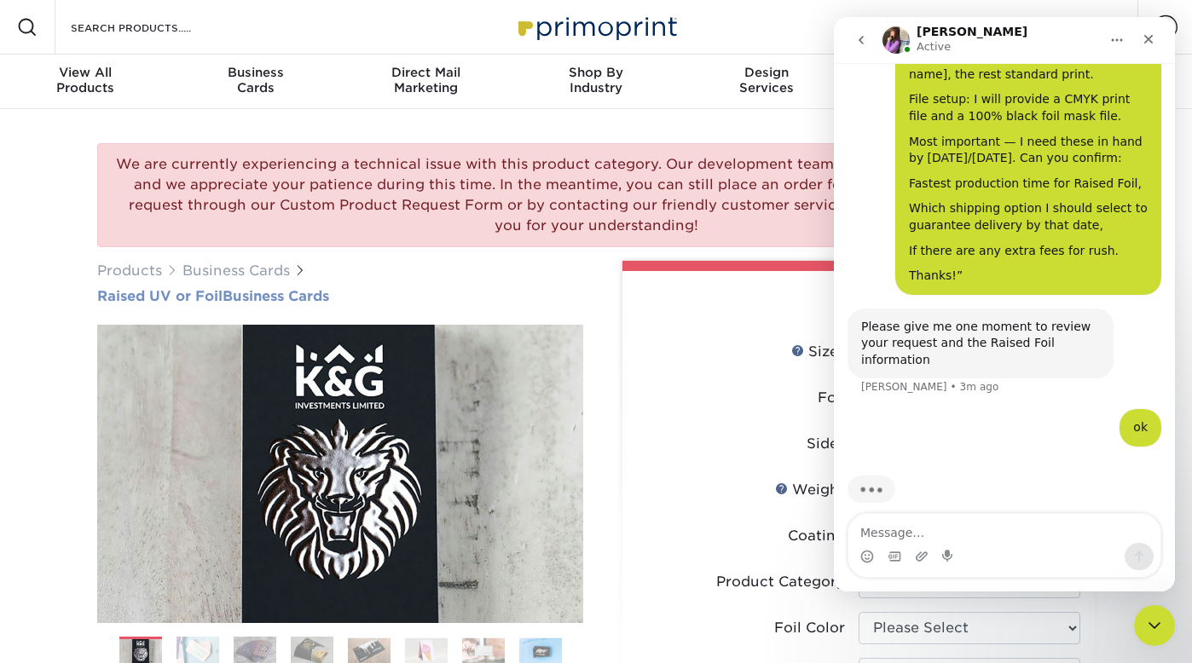
click at [537, 290] on h1 "Raised UV or Foil Business Cards" at bounding box center [340, 296] width 486 height 16
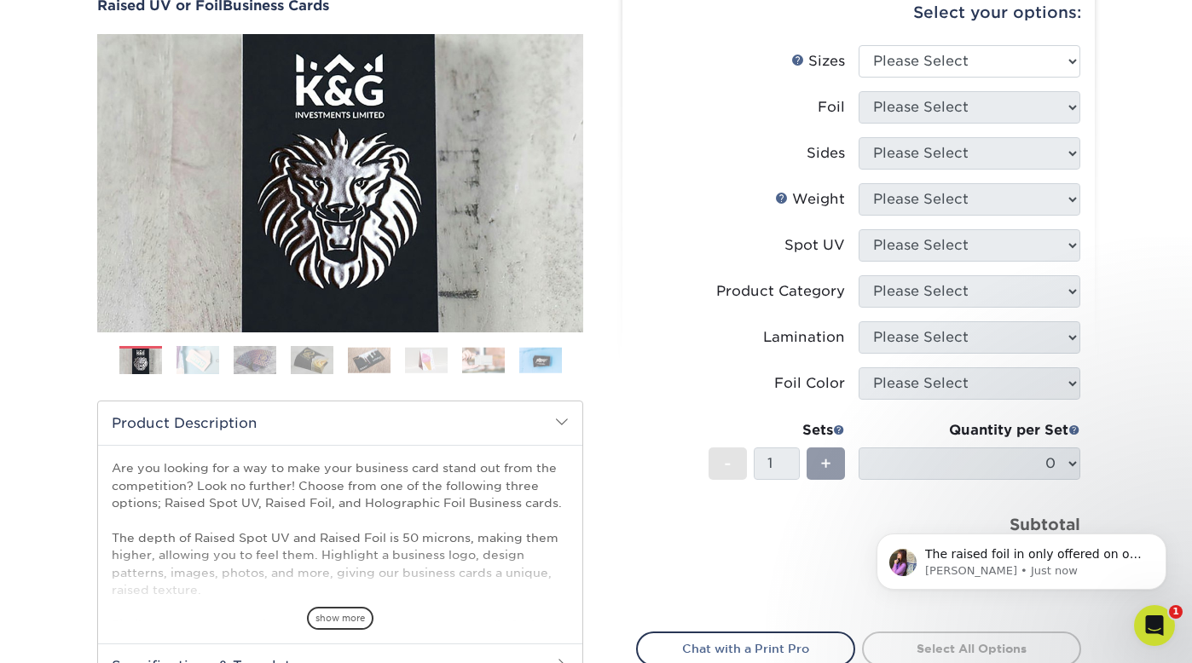
scroll to position [292, 0]
click at [1023, 564] on p "[PERSON_NAME] • Just now" at bounding box center [1035, 571] width 220 height 15
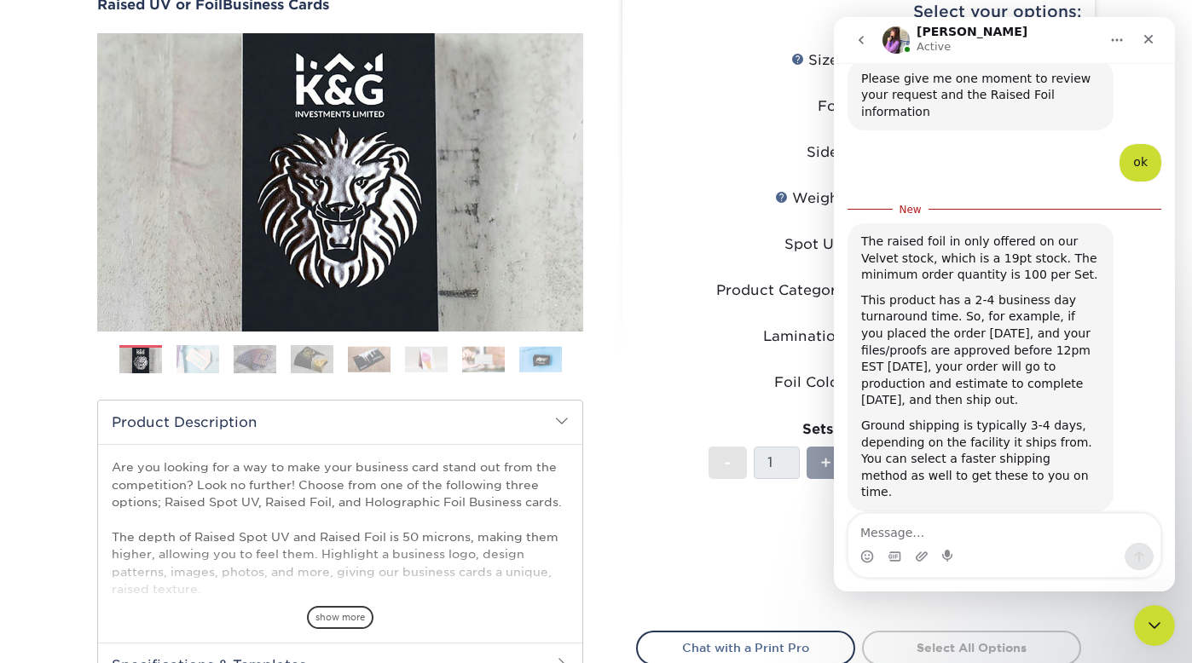
scroll to position [570, 0]
click at [864, 234] on div "The raised foil in only offered on our Velvet stock, which is a 19pt stock. The…" at bounding box center [980, 259] width 239 height 50
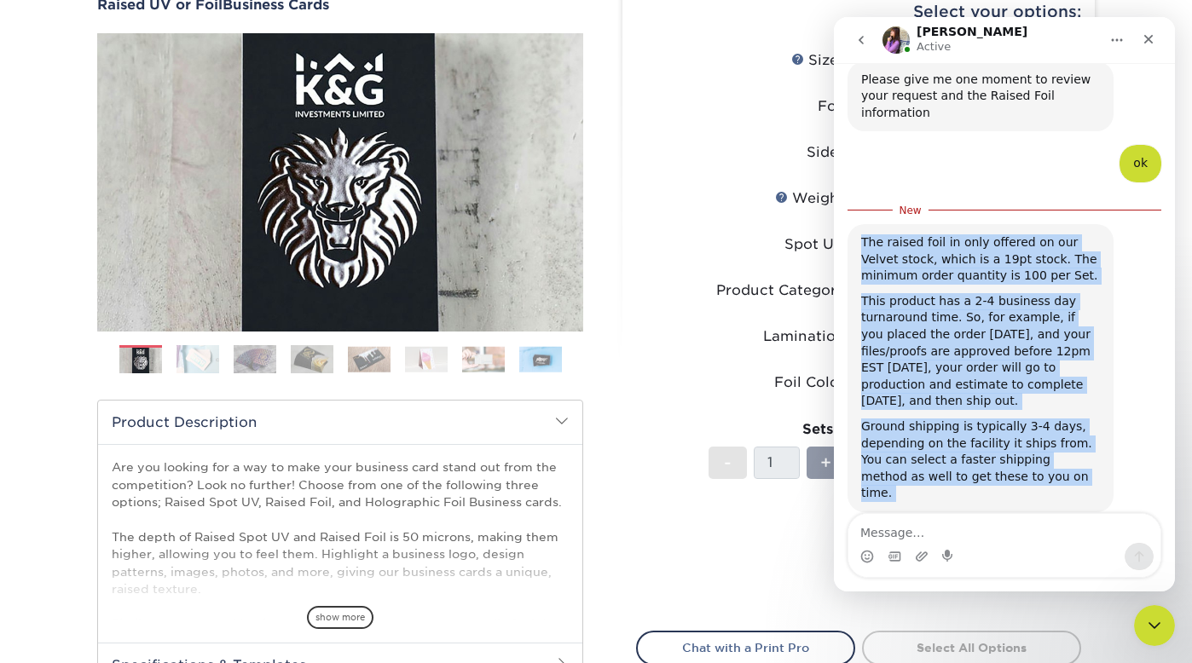
drag, startPoint x: 864, startPoint y: 227, endPoint x: 986, endPoint y: 472, distance: 273.4
click at [986, 472] on div "The raised foil in only offered on our Velvet stock, which is a 19pt stock. The…" at bounding box center [981, 368] width 266 height 288
copy div "The raised foil in only offered on our Velvet stock, which is a 19pt stock. The…"
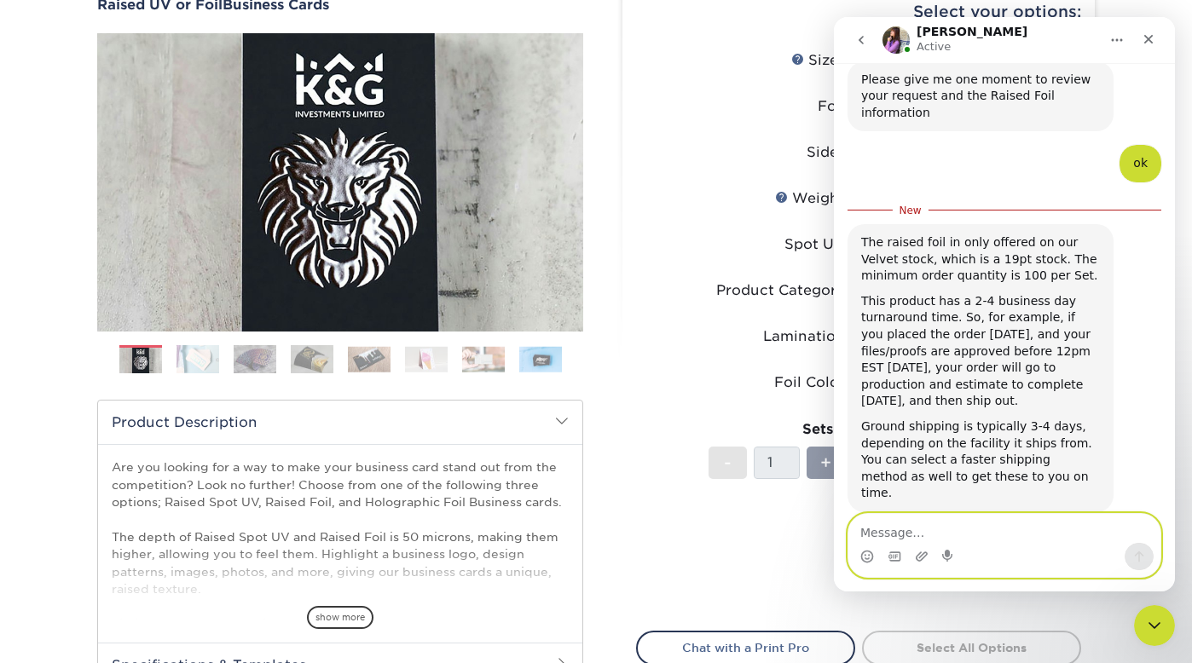
click at [958, 533] on textarea "Message…" at bounding box center [1004, 528] width 312 height 29
type textarea "just a sec"
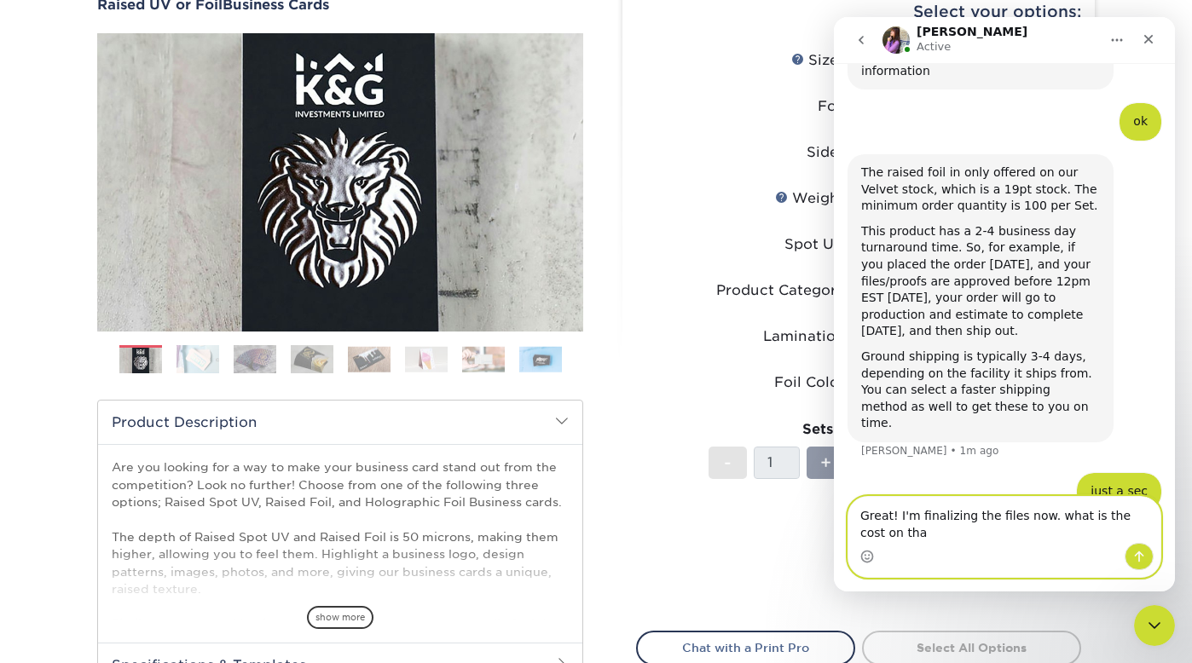
scroll to position [613, 0]
type textarea "Great! I'm finalizing the files now. what is the cost on that for 100?"
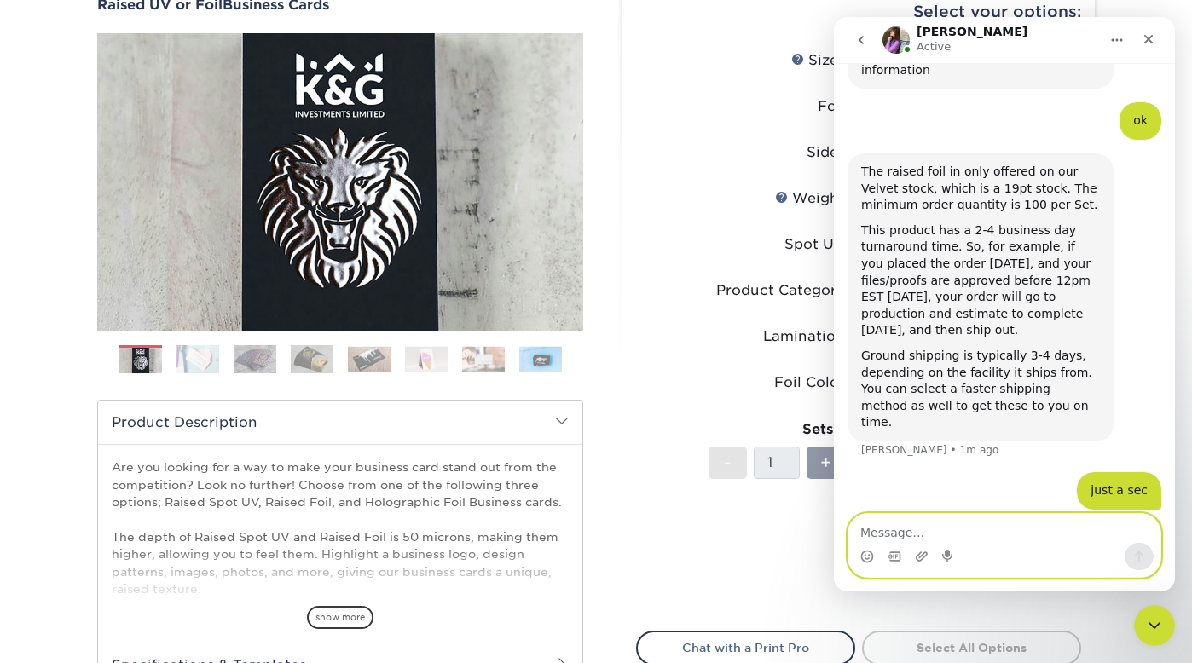
scroll to position [651, 0]
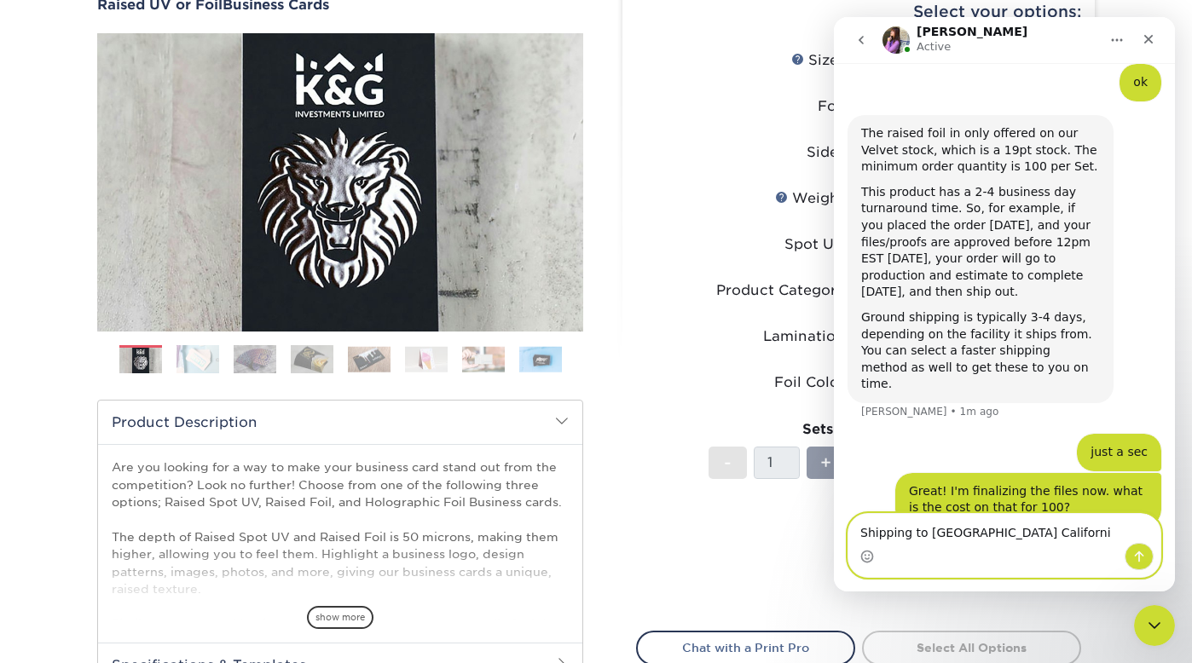
type textarea "Shipping to [GEOGRAPHIC_DATA] [US_STATE]"
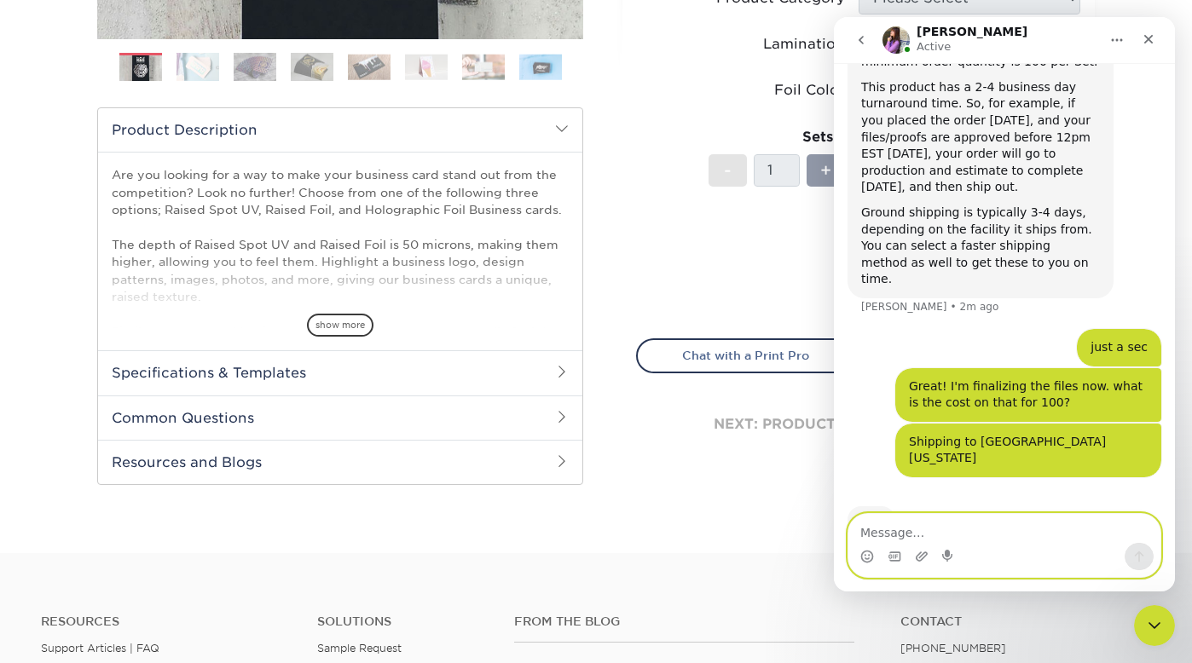
scroll to position [564, 0]
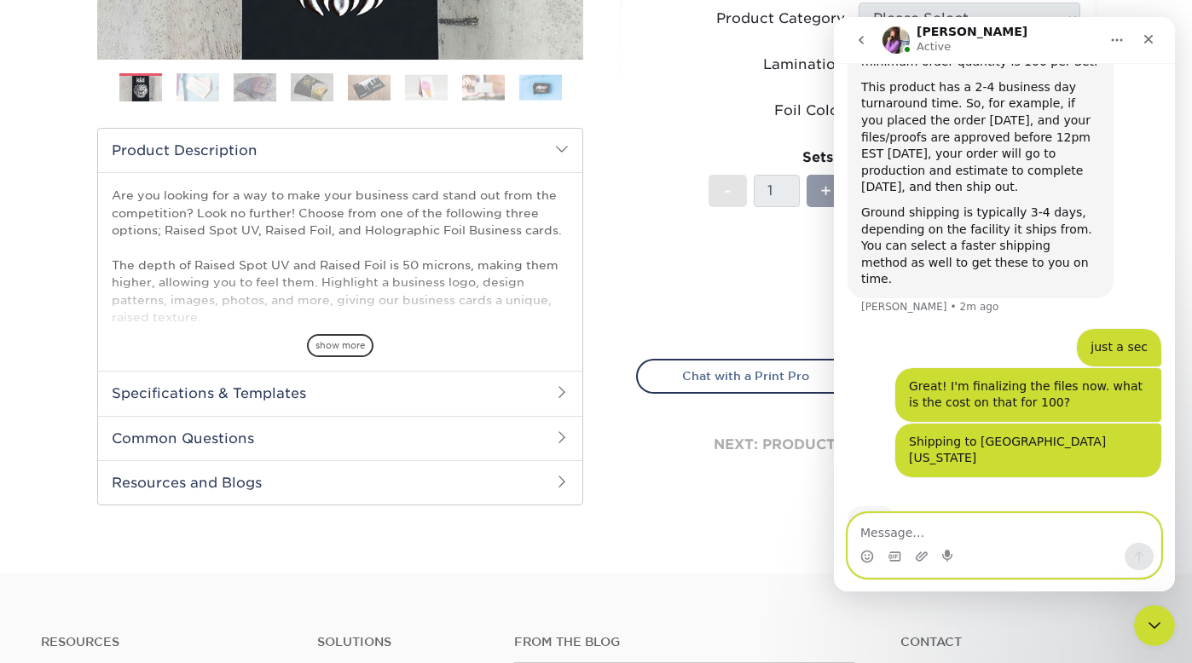
click at [966, 535] on textarea "Message…" at bounding box center [1004, 528] width 312 height 29
type textarea "Is it best to email files to someone there?"
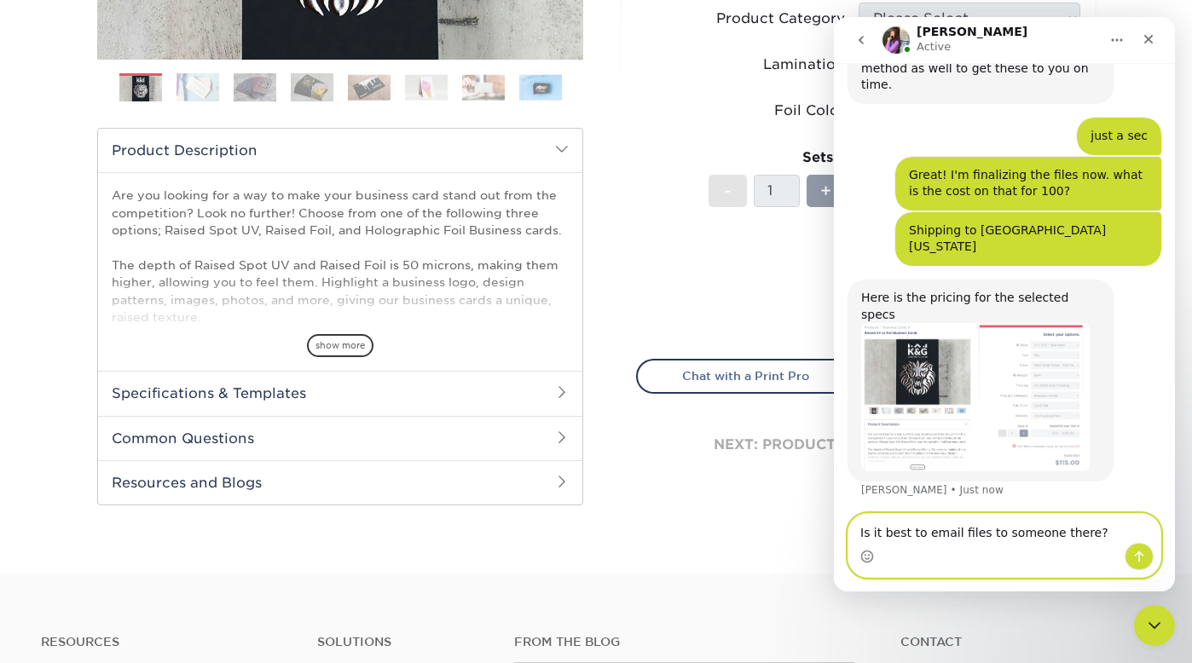
scroll to position [955, 0]
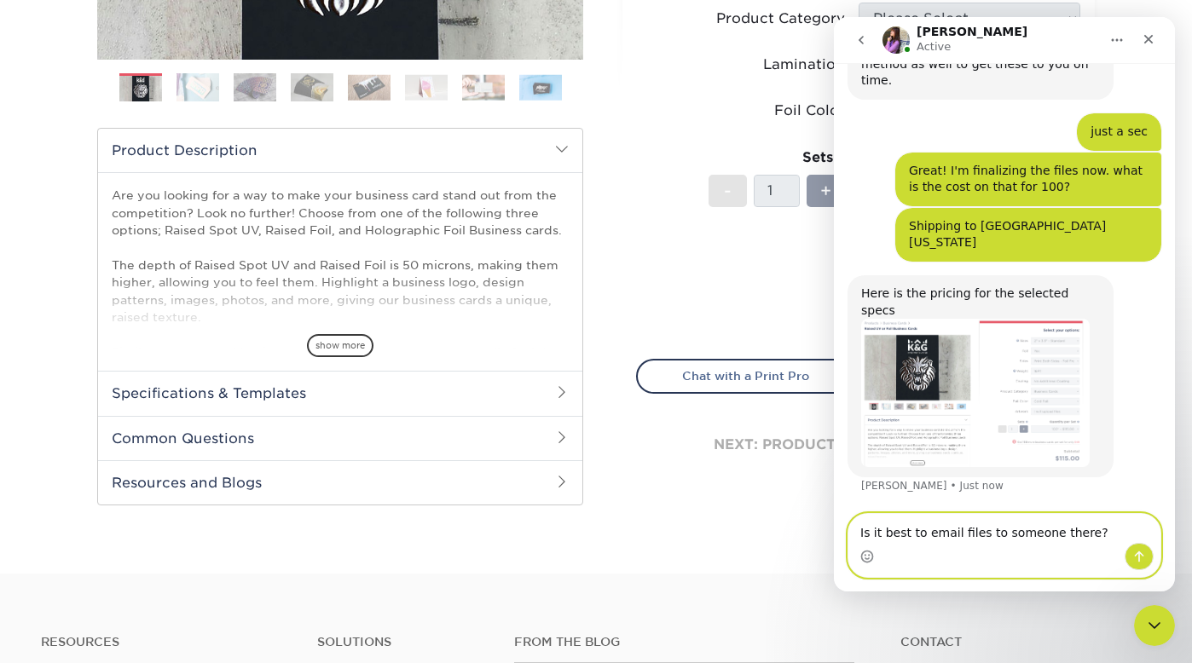
drag, startPoint x: 1093, startPoint y: 528, endPoint x: 848, endPoint y: 525, distance: 245.6
click at [848, 525] on textarea "Is it best to email files to someone there?" at bounding box center [1004, 528] width 312 height 29
click at [949, 533] on textarea "Message…" at bounding box center [1004, 528] width 312 height 29
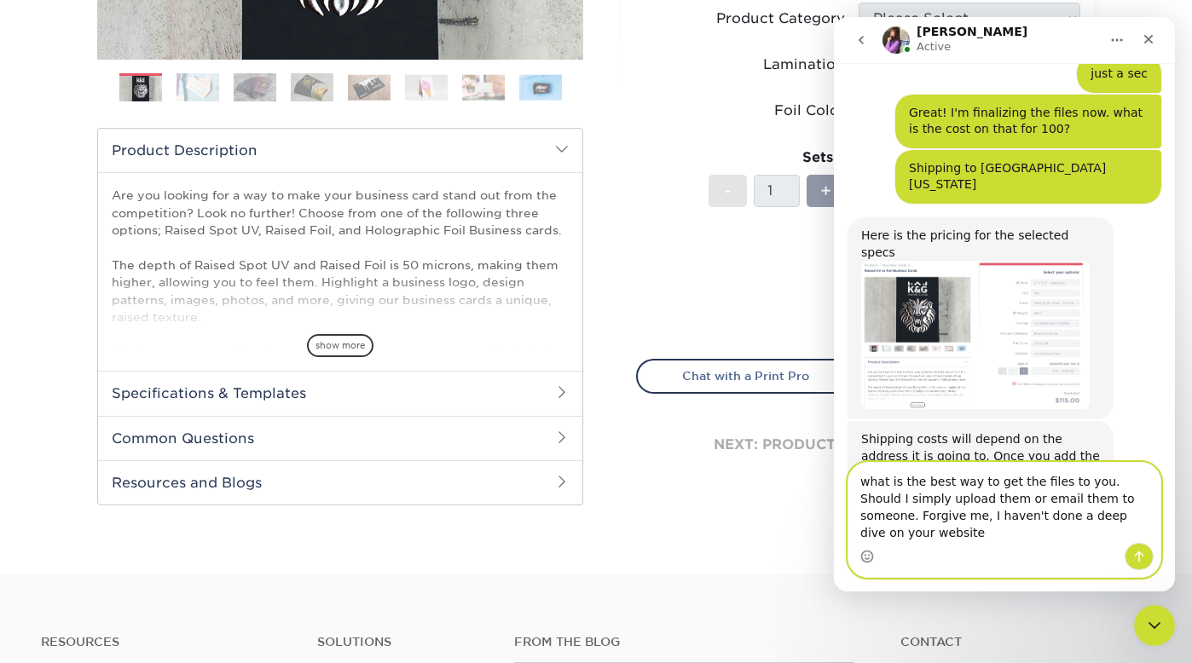
scroll to position [1030, 0]
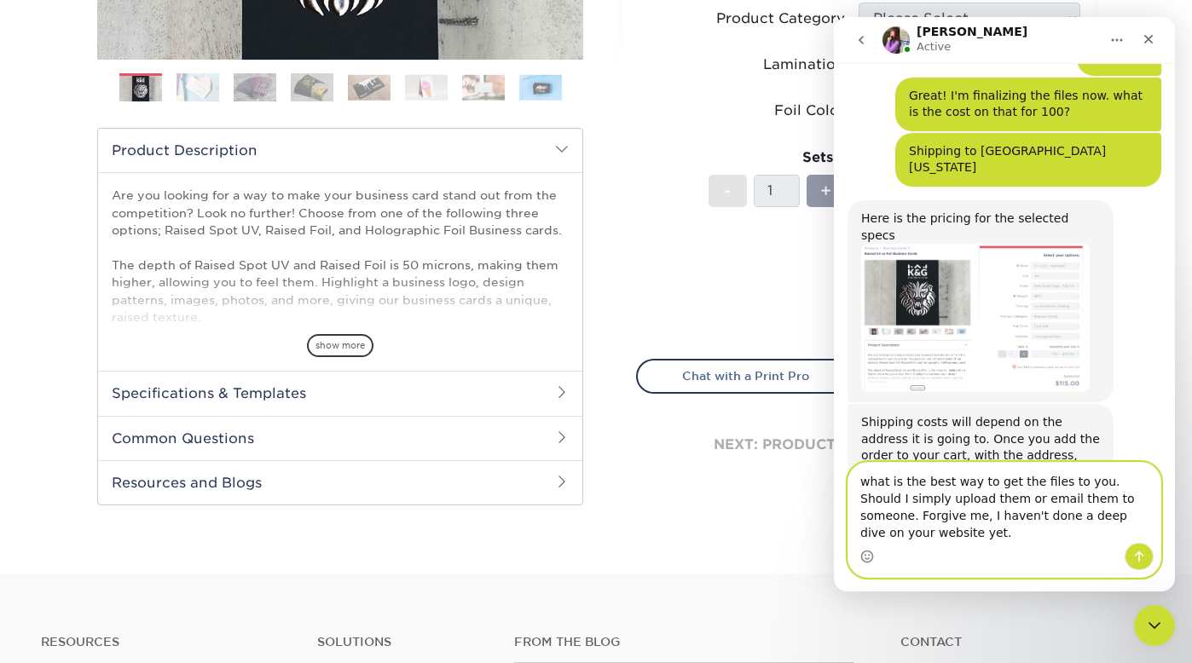
type textarea "what is the best way to get the files to you. Should I simply upload them or em…"
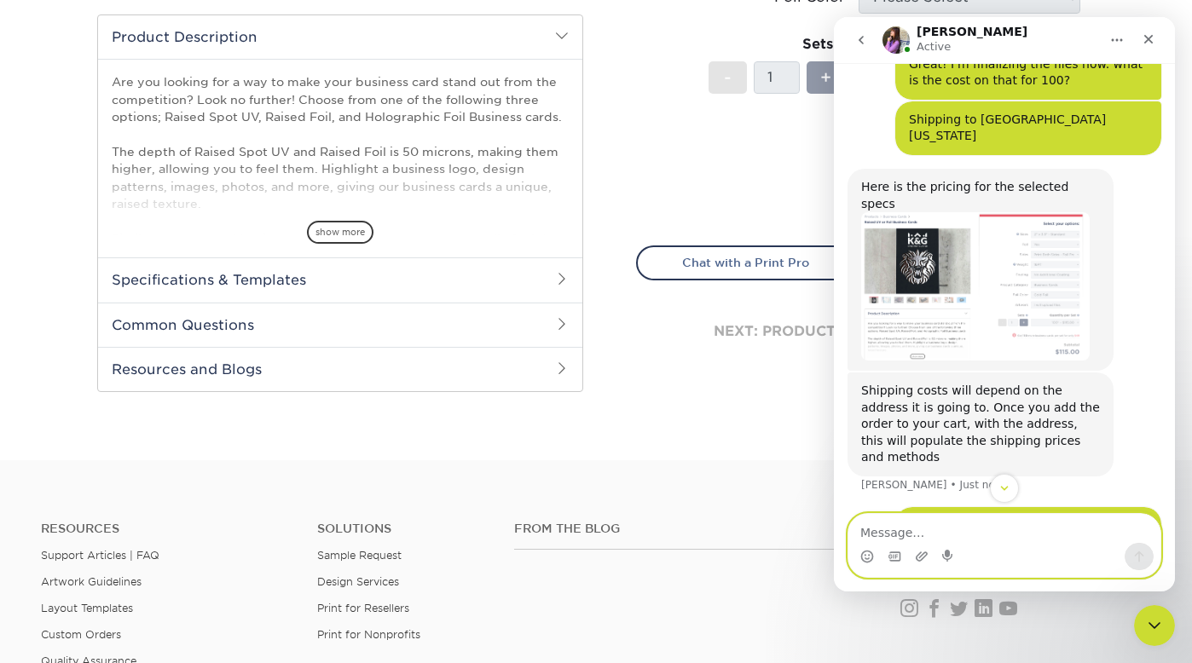
scroll to position [1074, 0]
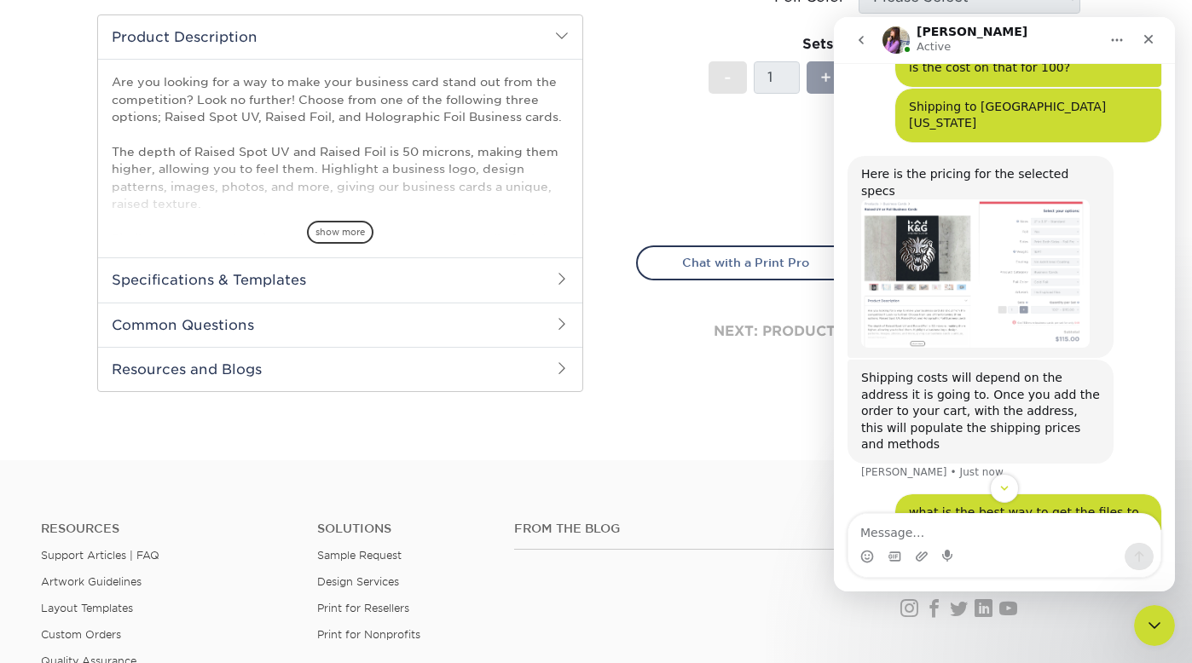
click at [1037, 200] on img "Erica says…" at bounding box center [975, 274] width 229 height 148
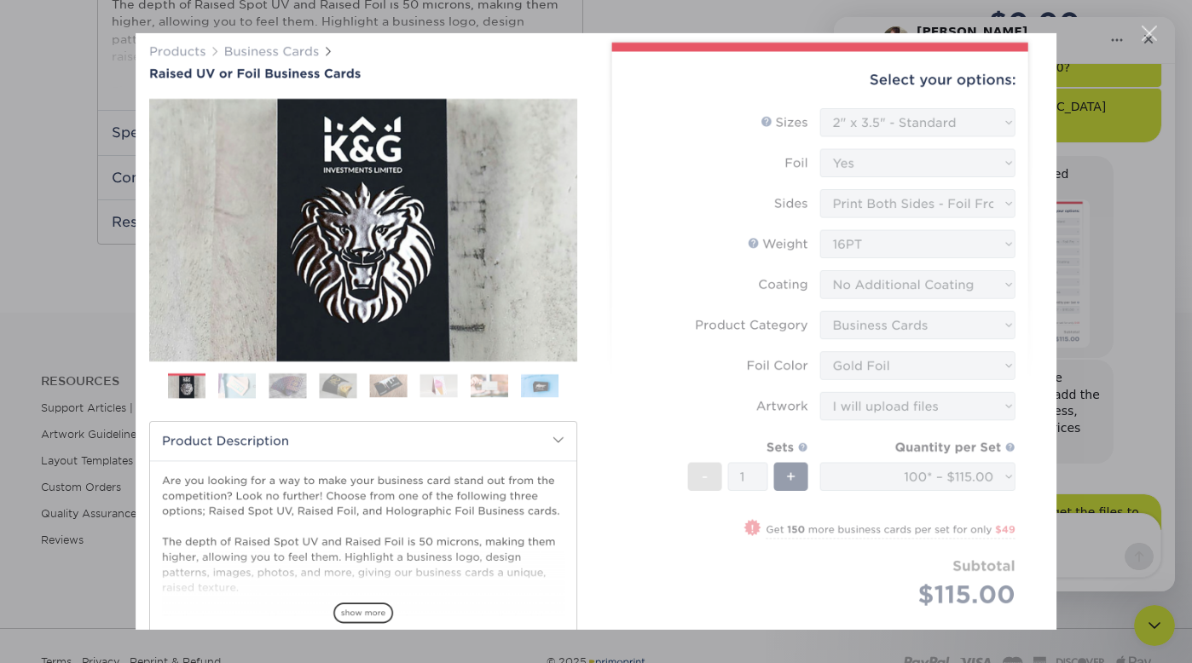
scroll to position [825, 0]
click at [1094, 548] on div "Intercom messenger" at bounding box center [596, 331] width 1192 height 663
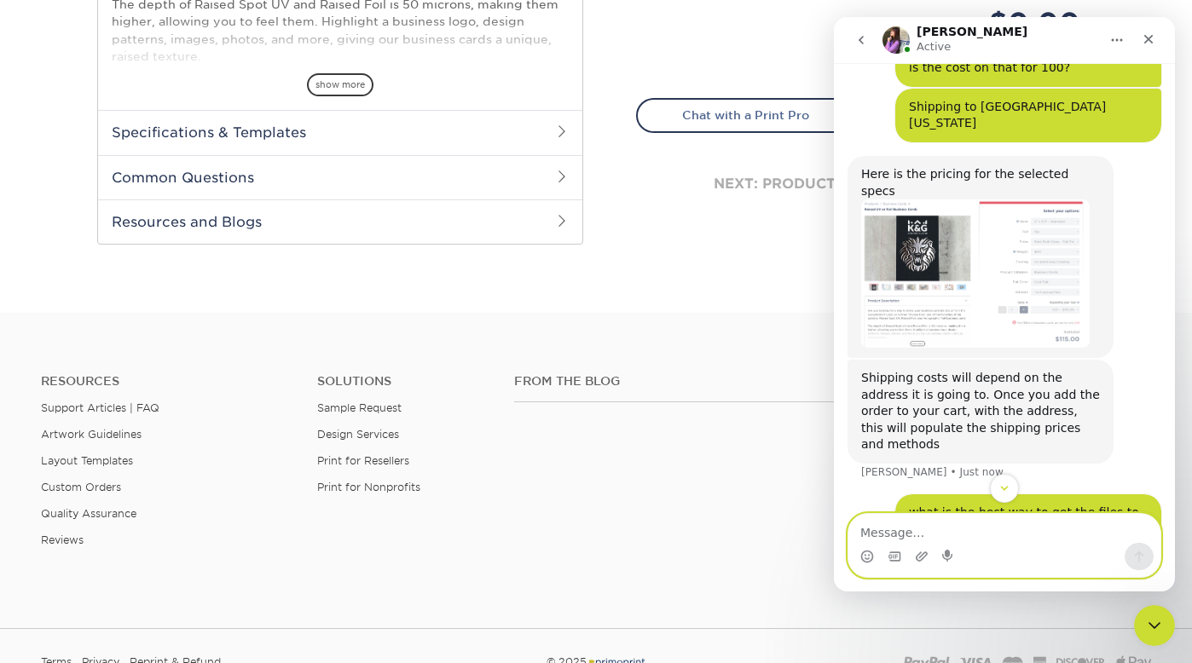
click at [964, 531] on textarea "Message…" at bounding box center [1004, 528] width 312 height 29
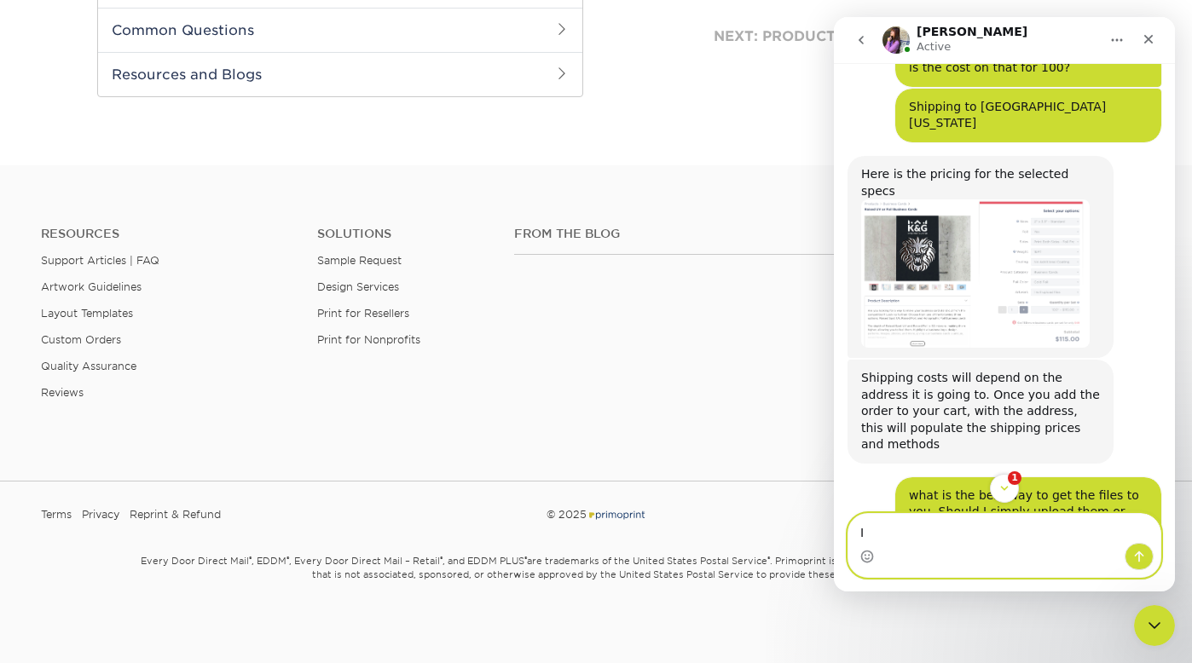
type textarea "I"
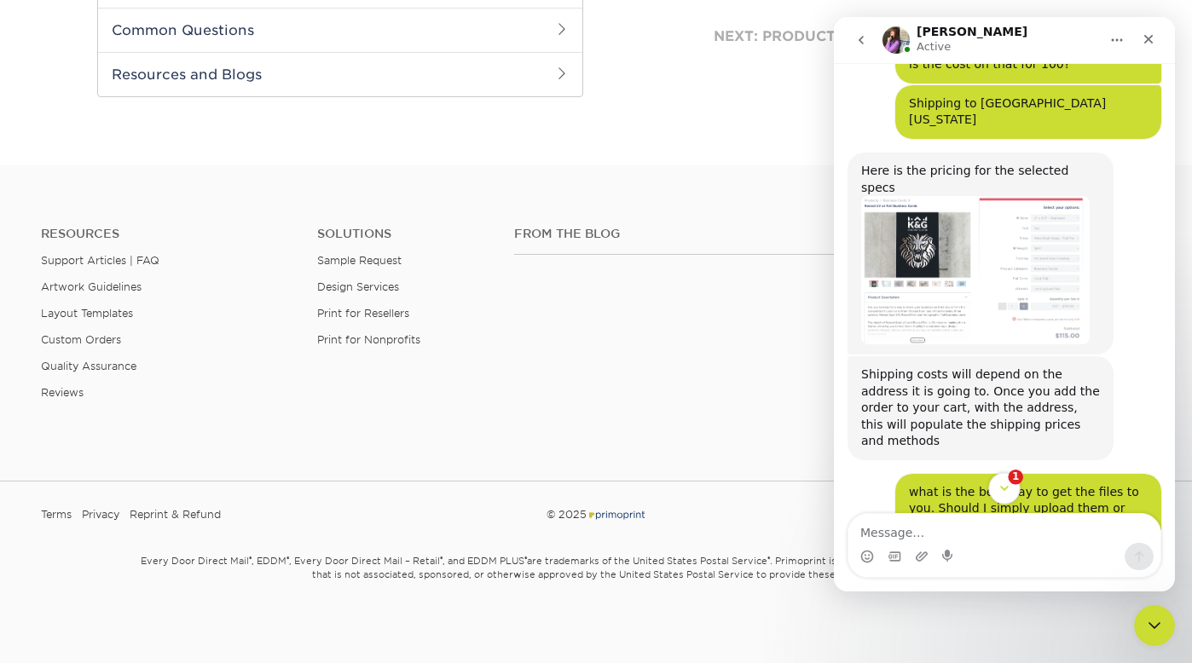
click at [1006, 497] on button "1" at bounding box center [1004, 488] width 32 height 32
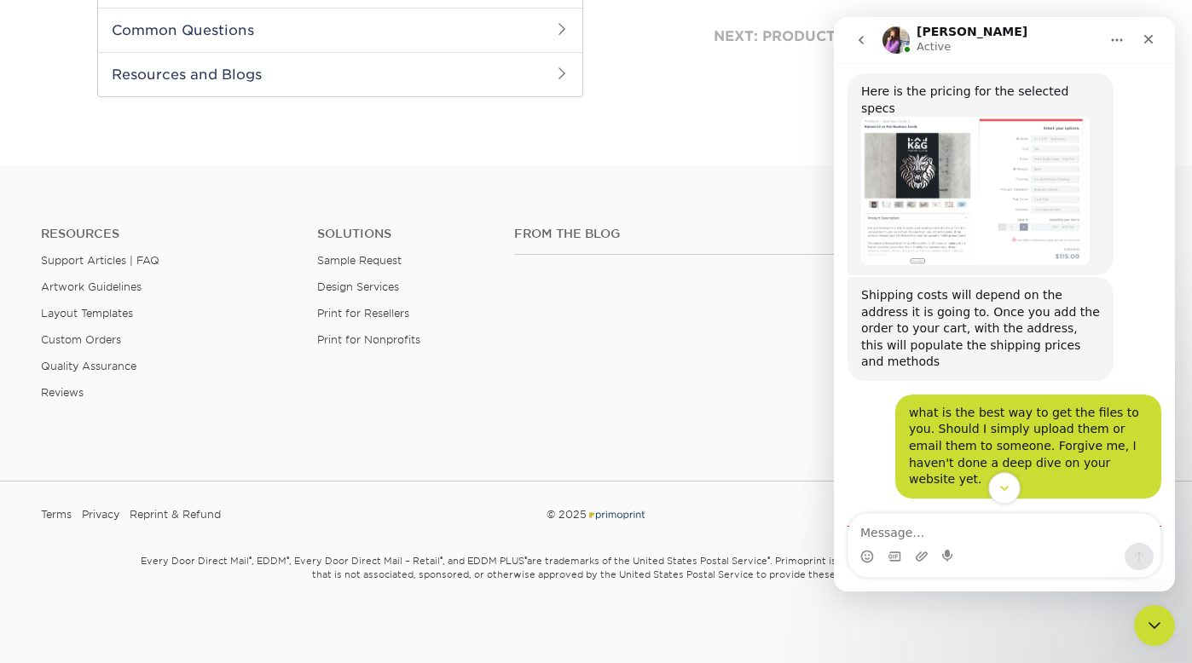
scroll to position [1225, 0]
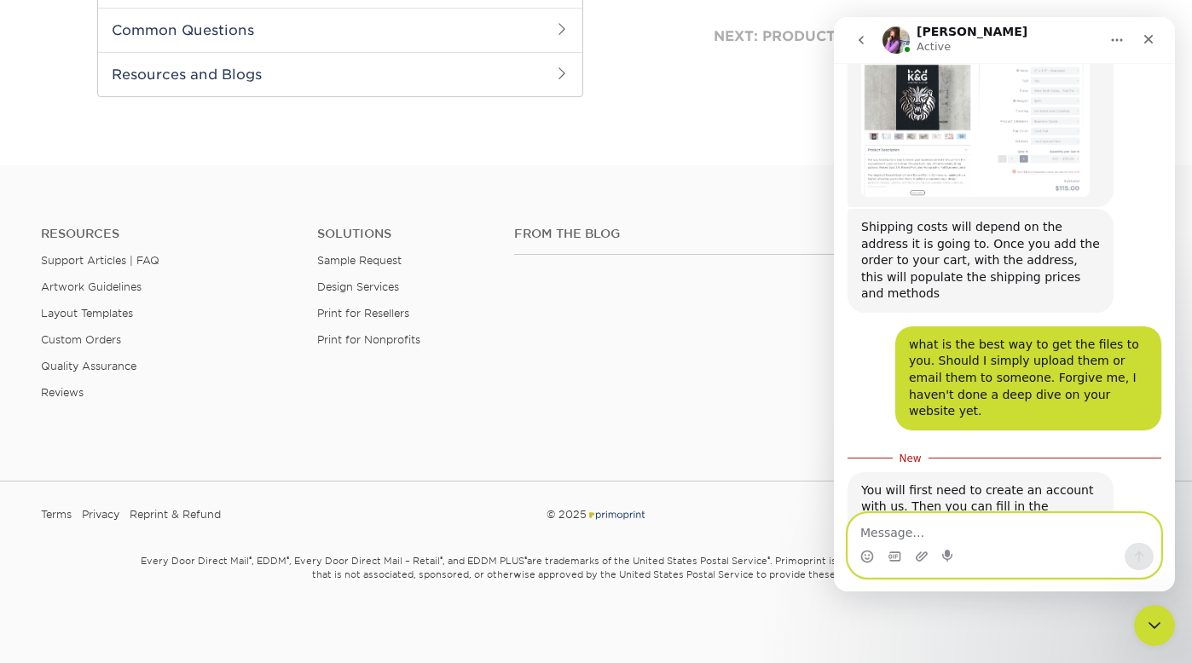
click at [991, 534] on textarea "Message…" at bounding box center [1004, 528] width 312 height 29
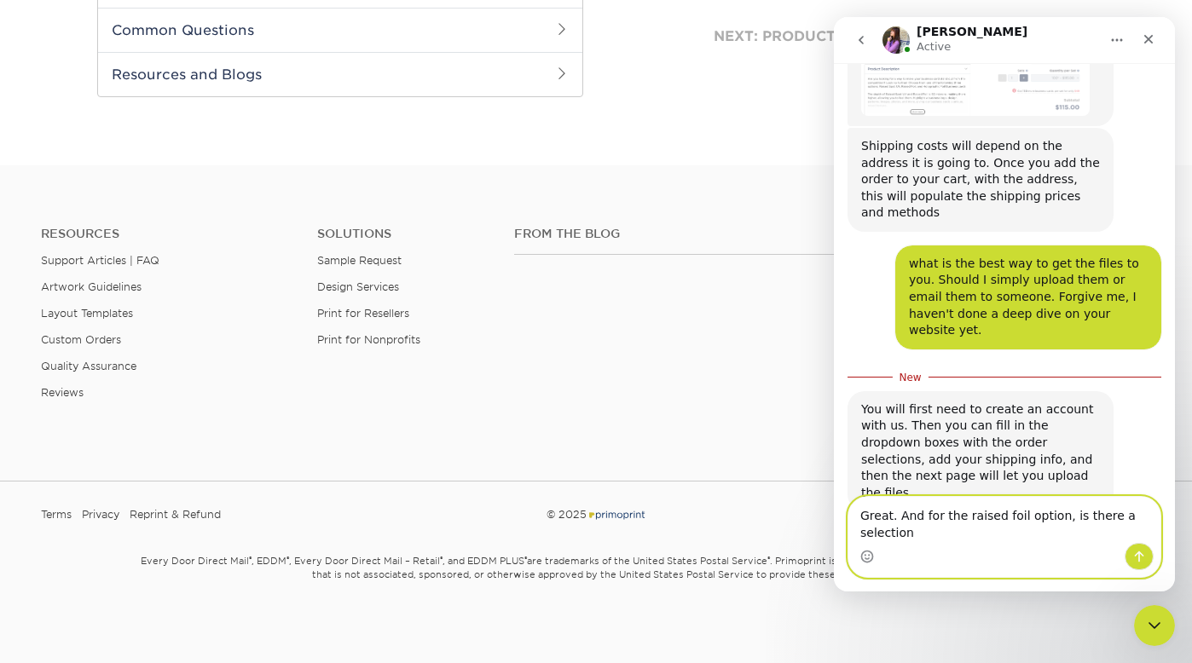
scroll to position [1308, 0]
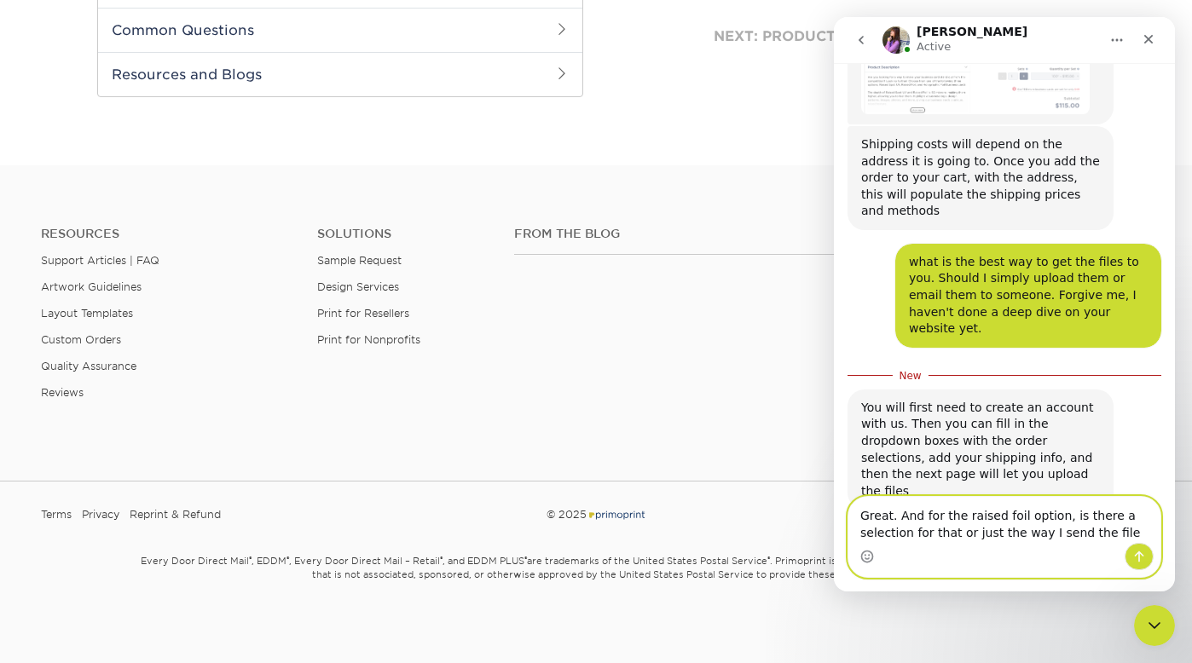
type textarea "Great. And for the raised foil option, is there a selection for that or just th…"
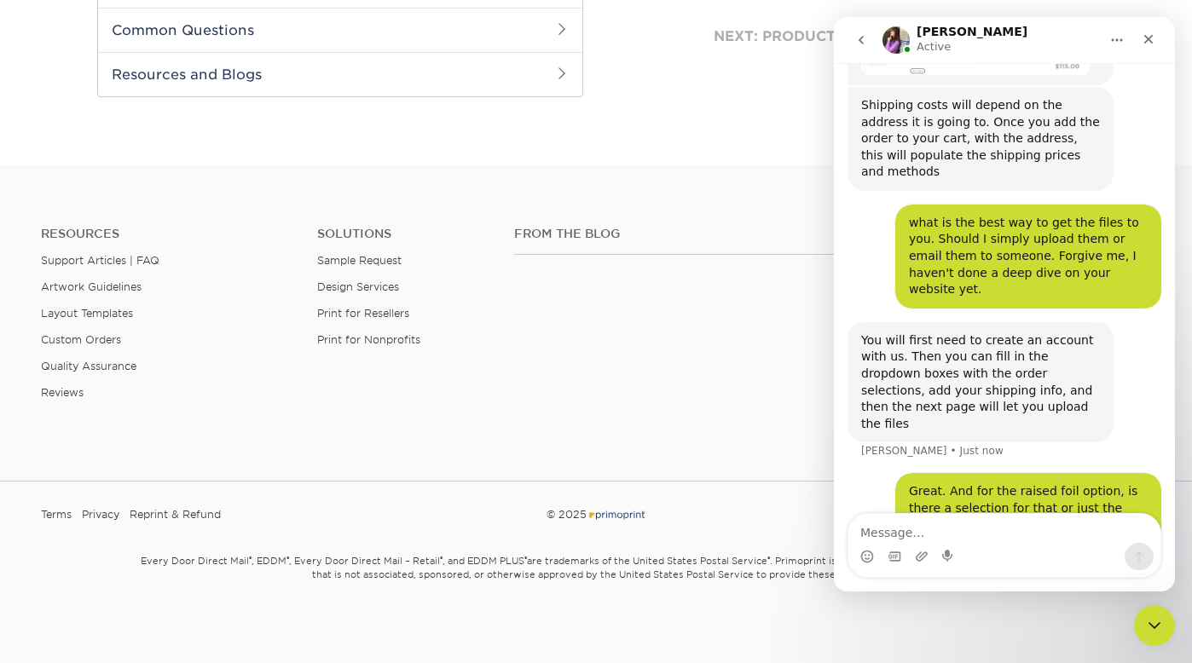
click at [633, 163] on div at bounding box center [596, 162] width 1192 height 7
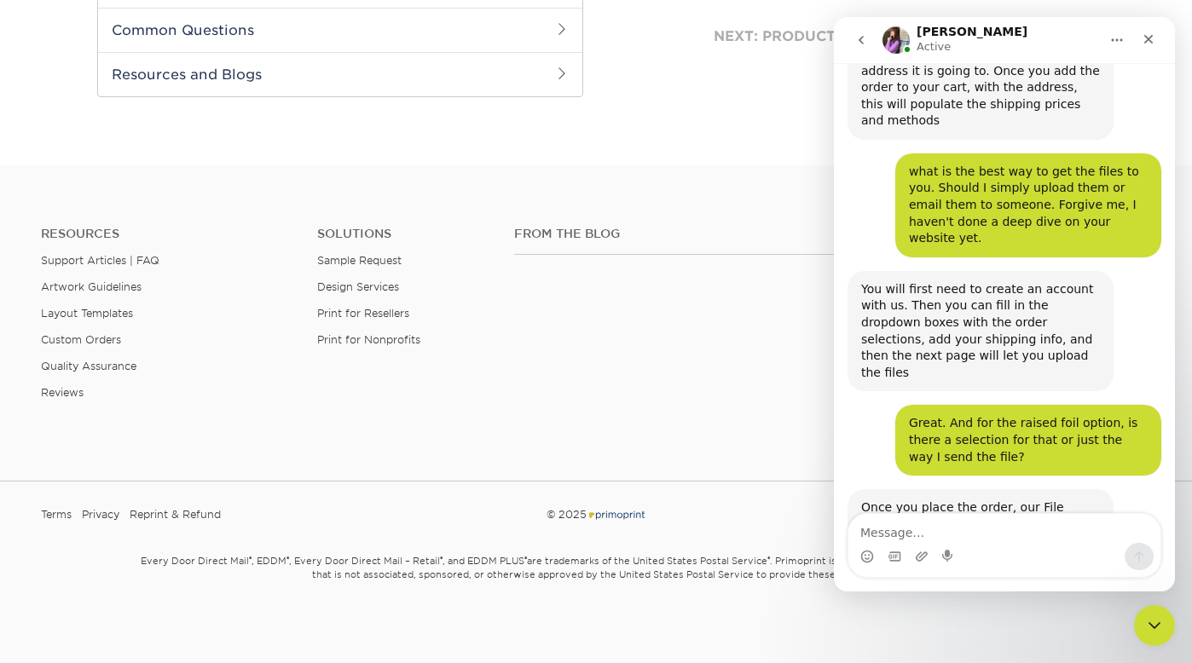
scroll to position [1399, 0]
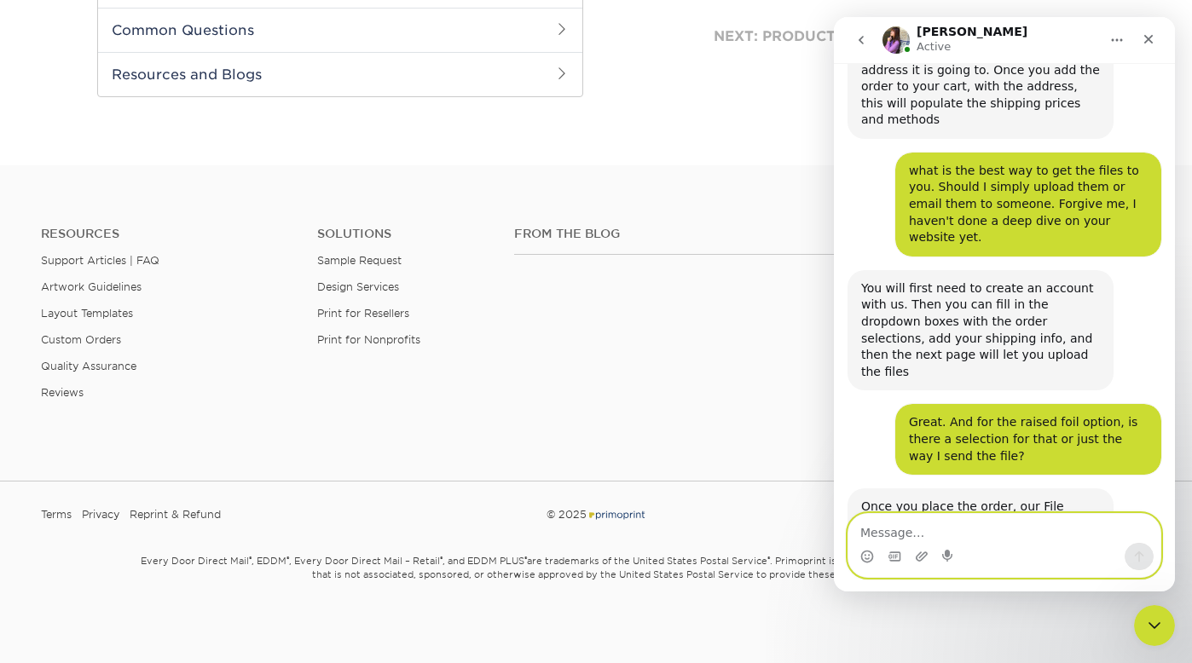
click at [951, 539] on textarea "Message…" at bounding box center [1004, 528] width 312 height 29
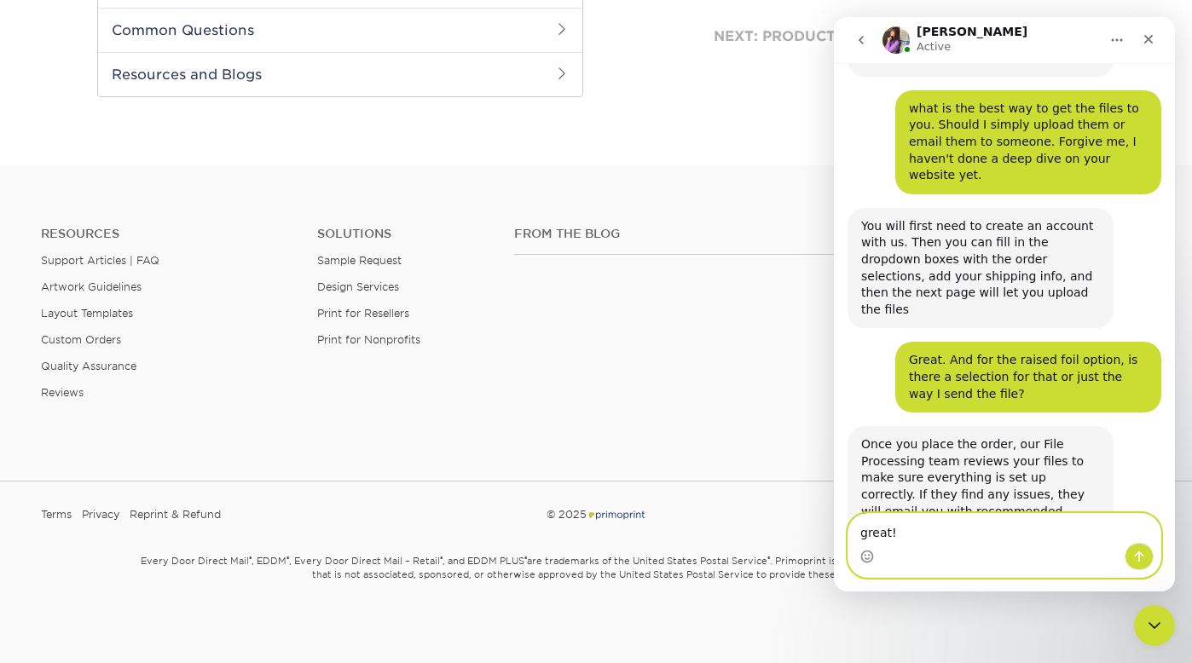
scroll to position [1465, 0]
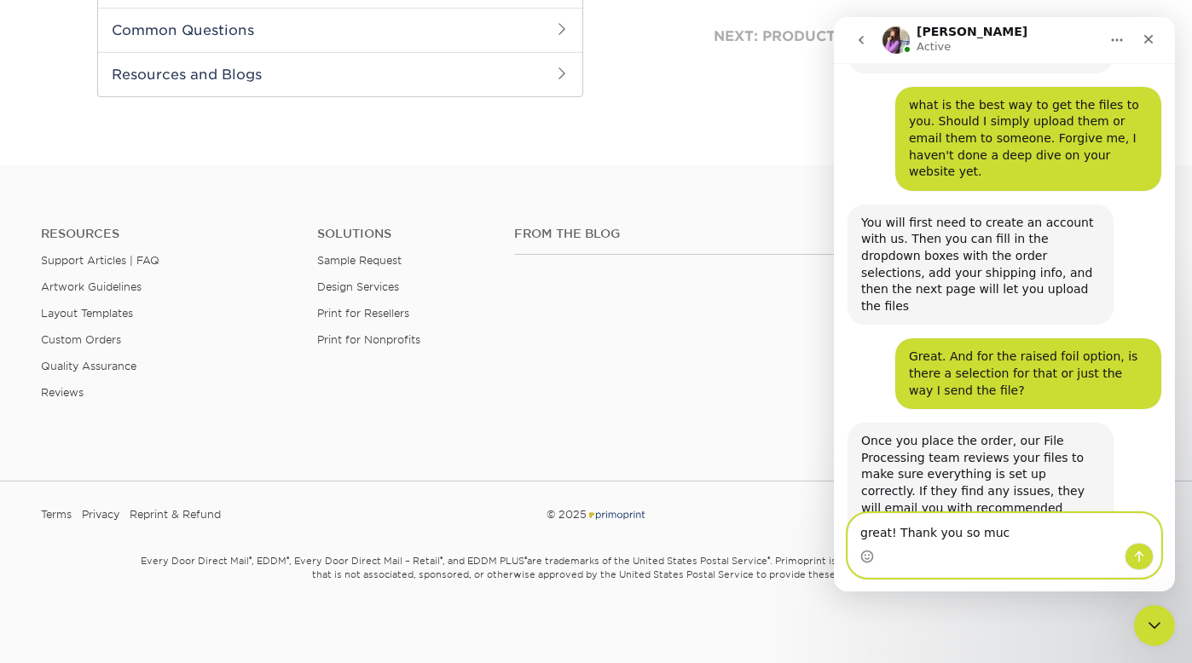
type textarea "great! Thank you so much"
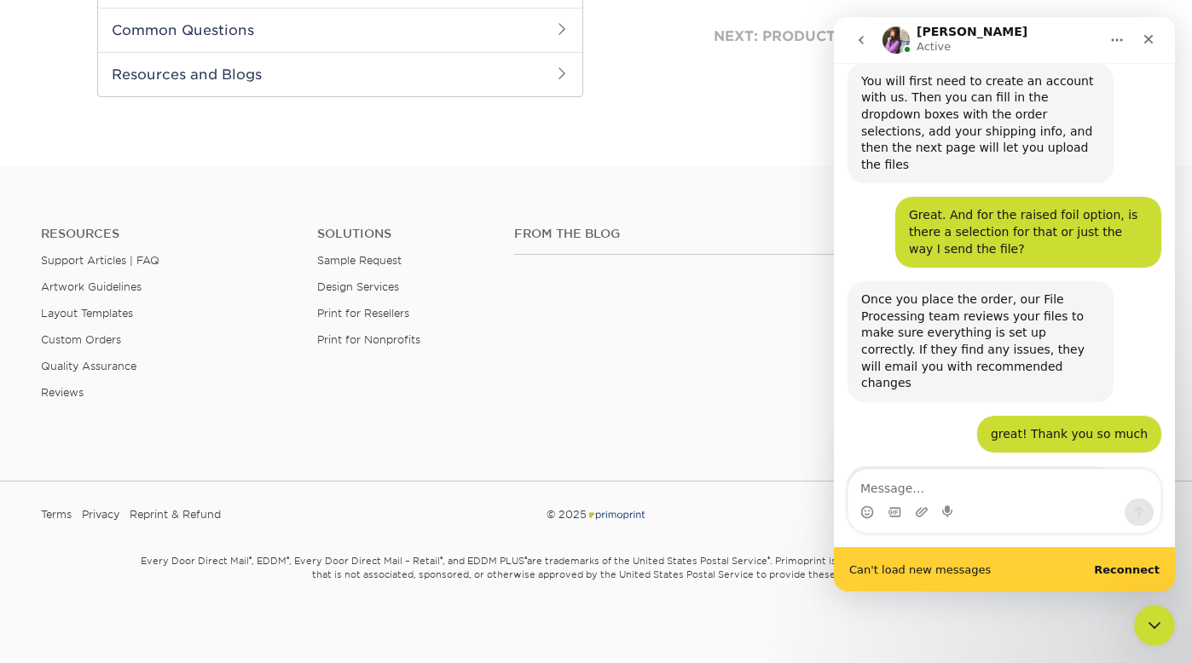
scroll to position [1617, 0]
